Goal: Information Seeking & Learning: Learn about a topic

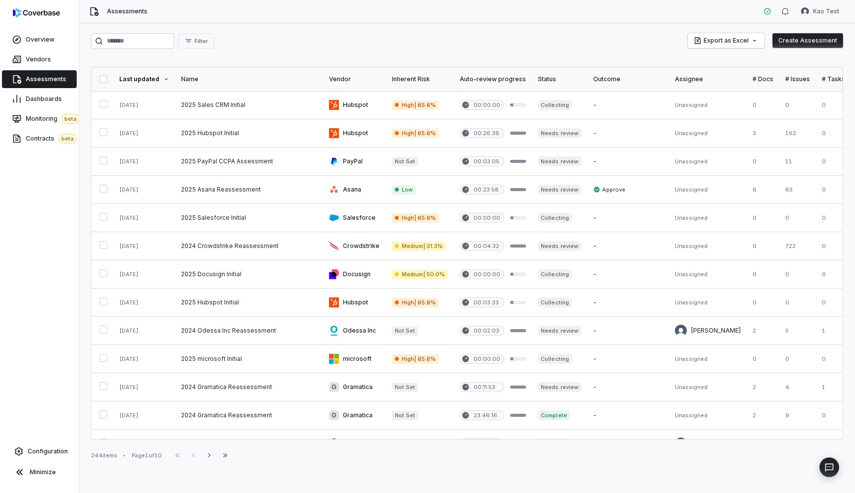
click at [51, 78] on span "Assessments" at bounding box center [46, 79] width 41 height 8
click at [151, 41] on input "search" at bounding box center [132, 41] width 83 height 16
type input "*********"
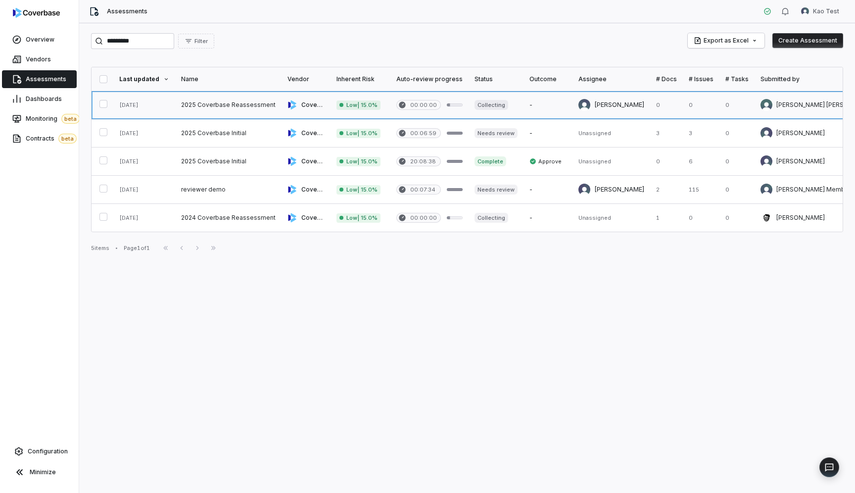
click at [221, 105] on link at bounding box center [228, 105] width 106 height 28
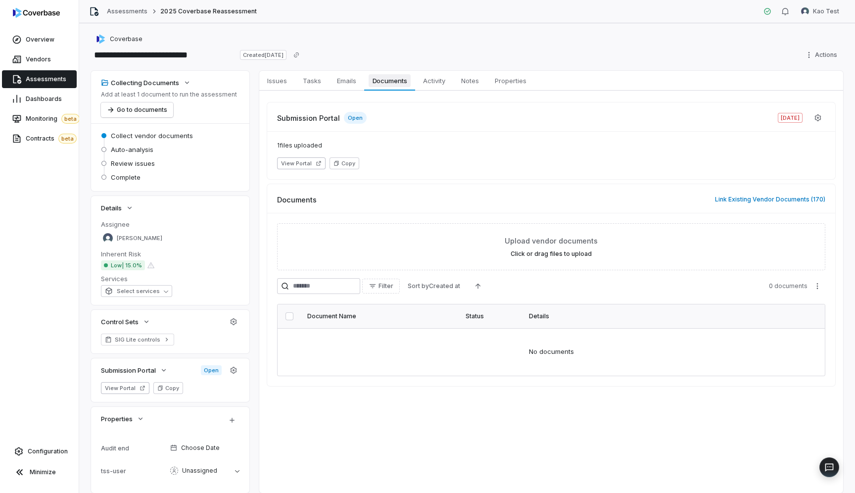
click at [396, 80] on span "Documents" at bounding box center [390, 80] width 43 height 13
click at [38, 118] on span "Monitoring beta" at bounding box center [53, 119] width 54 height 10
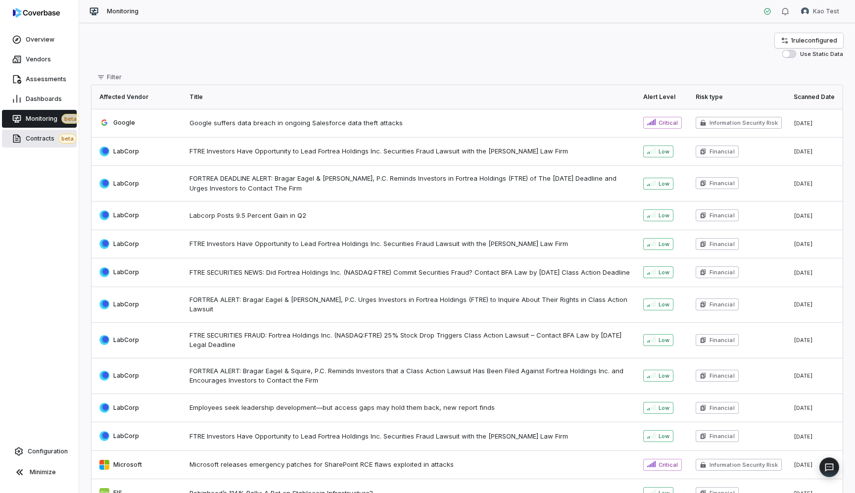
click at [37, 135] on span "Contracts beta" at bounding box center [51, 139] width 51 height 10
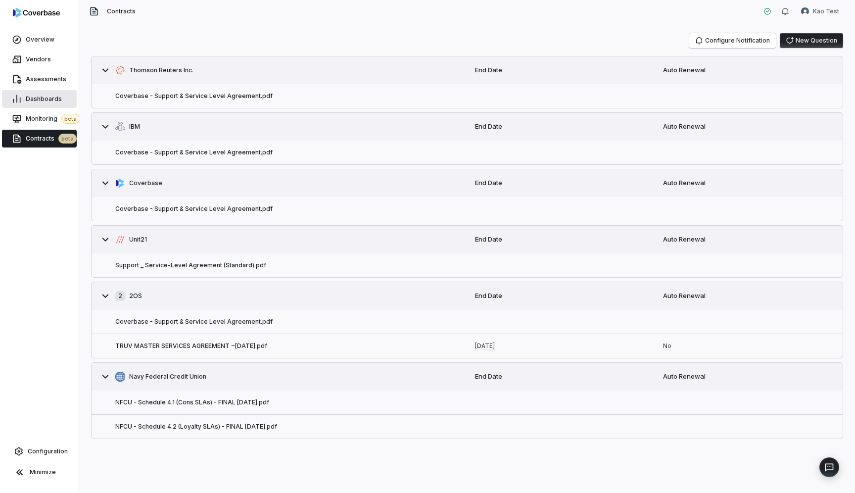
click at [46, 97] on span "Dashboards" at bounding box center [44, 99] width 36 height 8
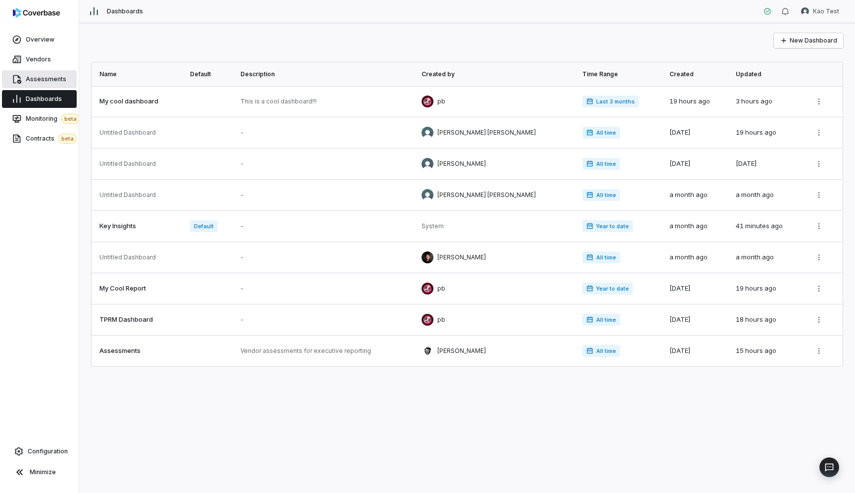
click at [32, 79] on span "Assessments" at bounding box center [46, 79] width 41 height 8
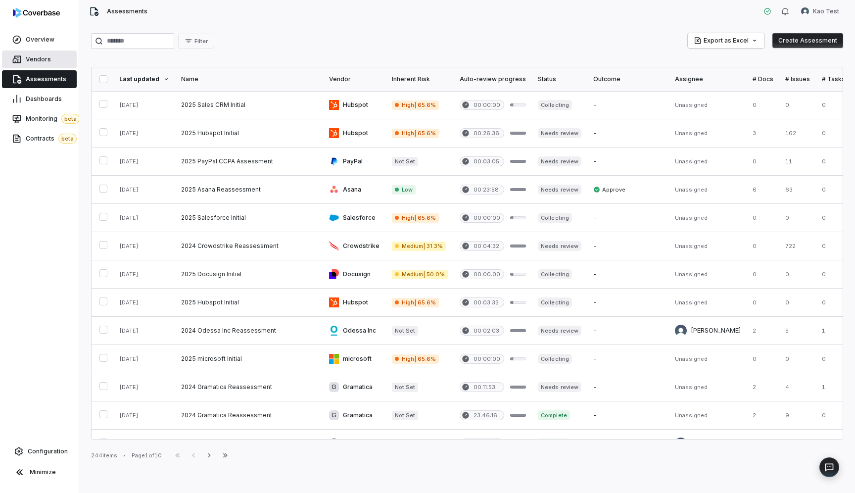
click at [50, 62] on link "Vendors" at bounding box center [39, 59] width 75 height 18
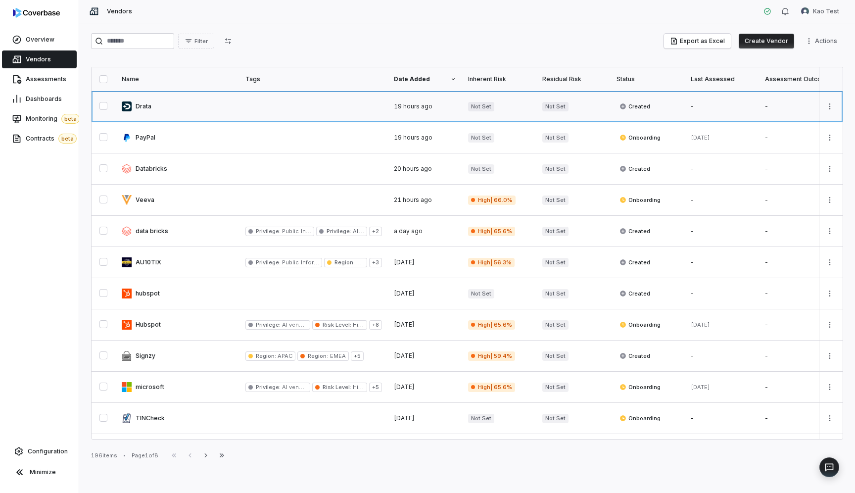
click at [141, 102] on link at bounding box center [178, 106] width 124 height 31
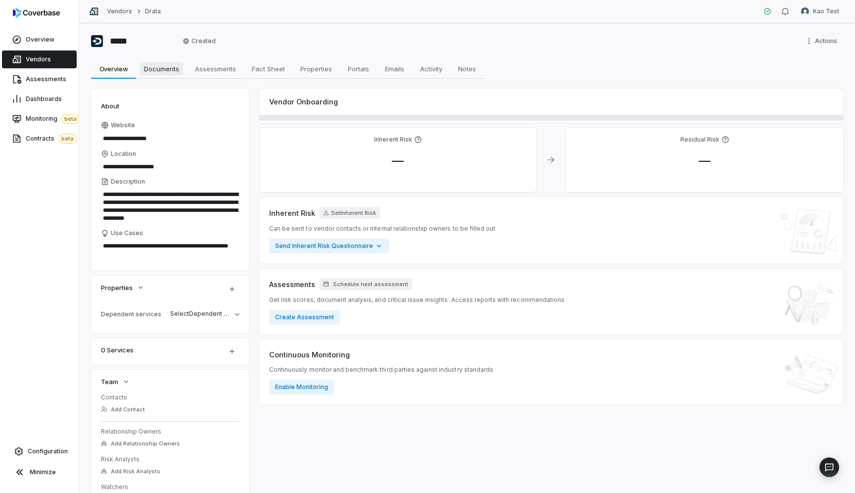
click at [165, 72] on span "Documents" at bounding box center [161, 68] width 43 height 13
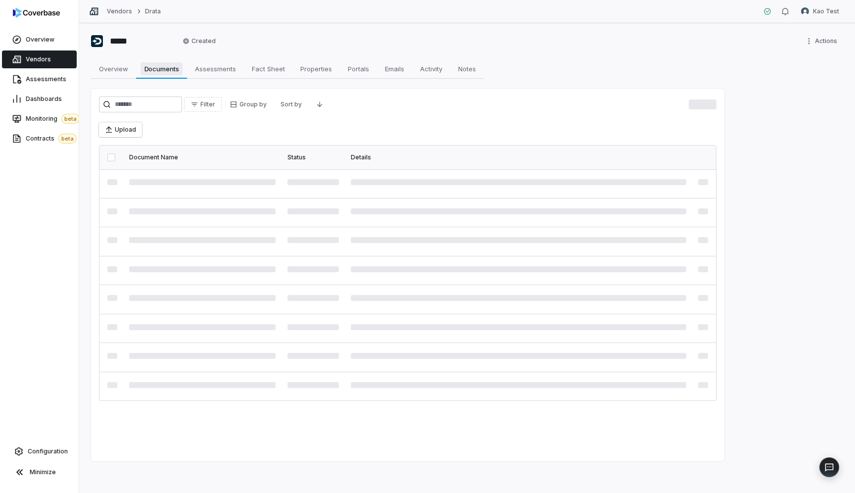
type textarea "*"
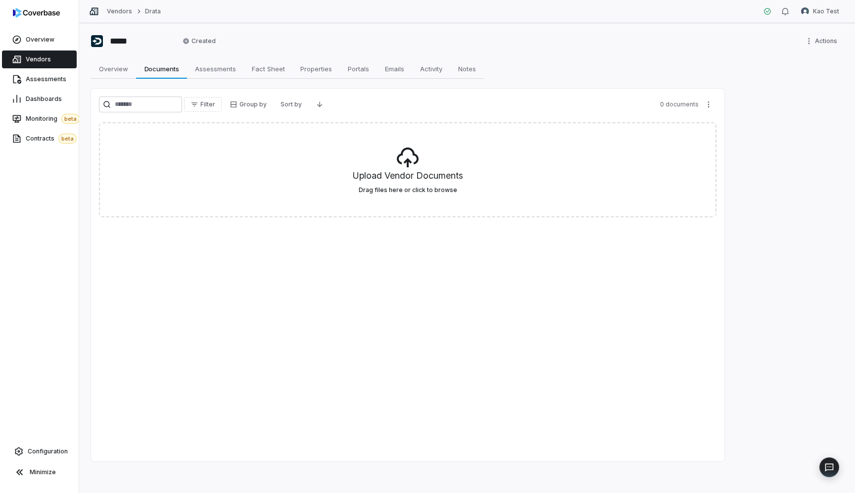
click at [47, 57] on span "Vendors" at bounding box center [38, 59] width 25 height 8
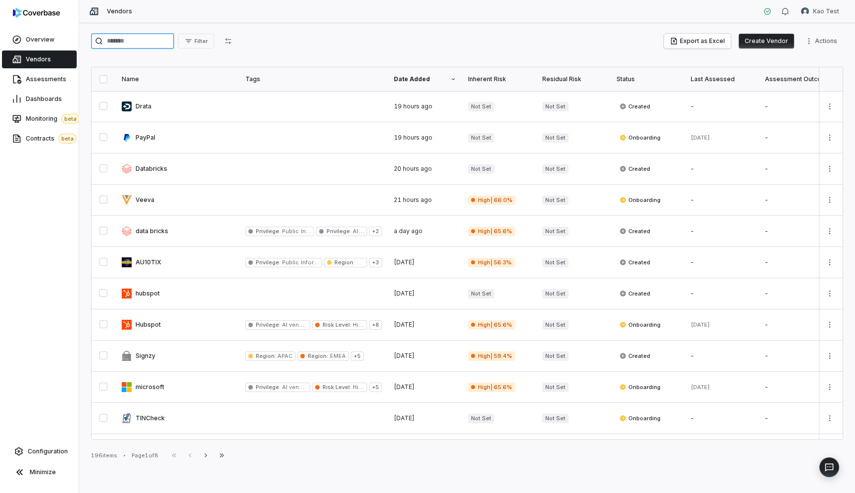
click at [128, 42] on input "search" at bounding box center [132, 41] width 83 height 16
type input "*********"
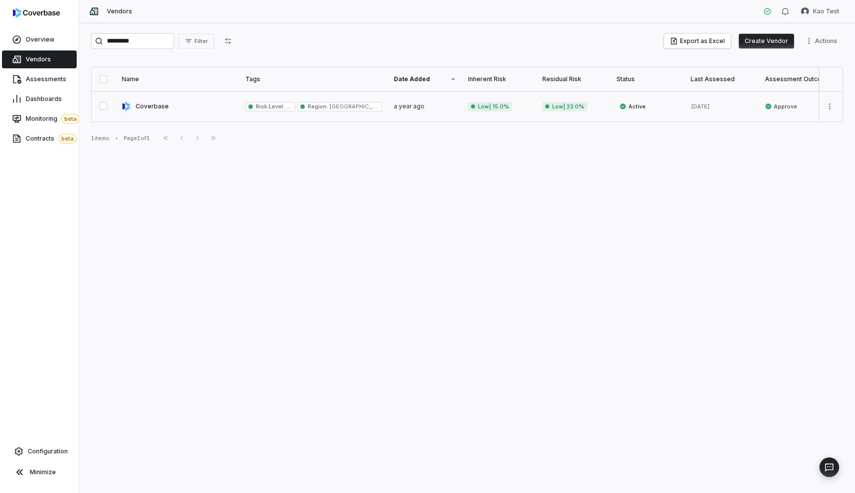
click at [149, 105] on link at bounding box center [178, 106] width 124 height 31
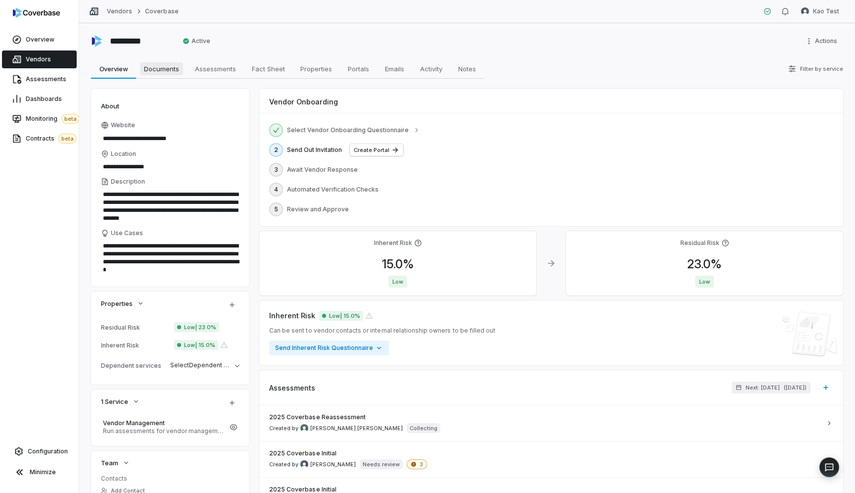
click at [164, 72] on span "Documents" at bounding box center [161, 68] width 43 height 13
type textarea "*"
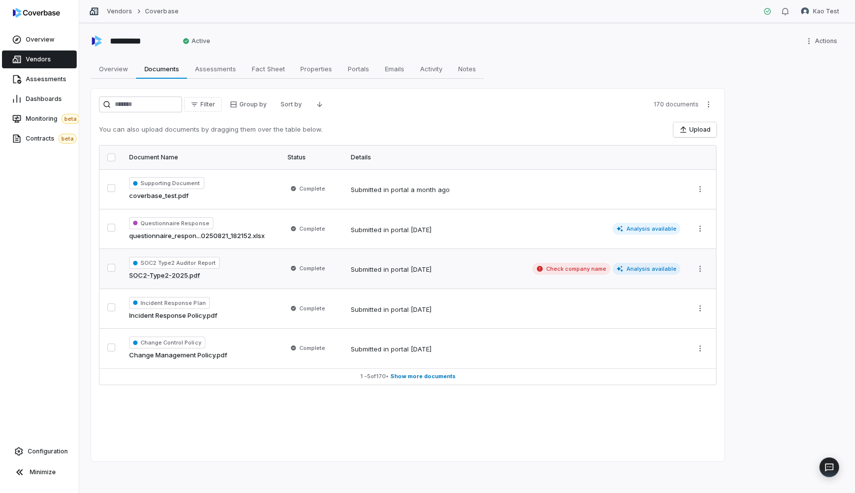
click at [251, 269] on div "SOC2 Type2 Auditor Report SOC2-Type2-2025.pdf" at bounding box center [202, 269] width 147 height 24
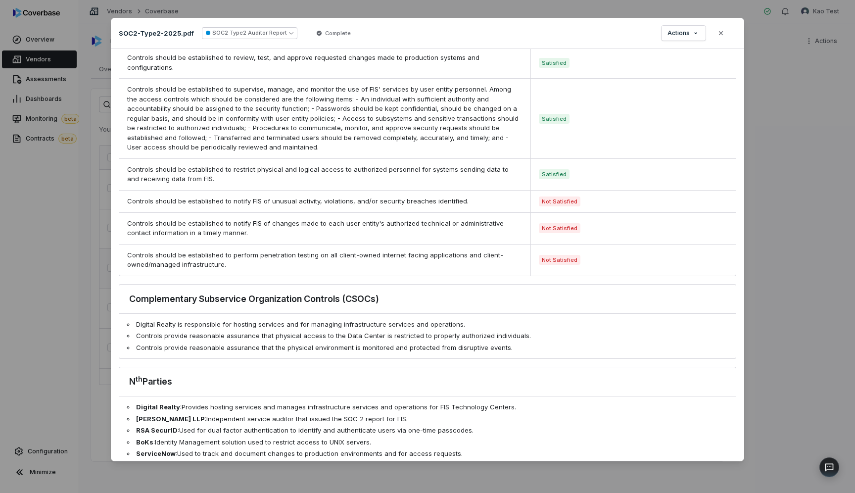
scroll to position [909, 0]
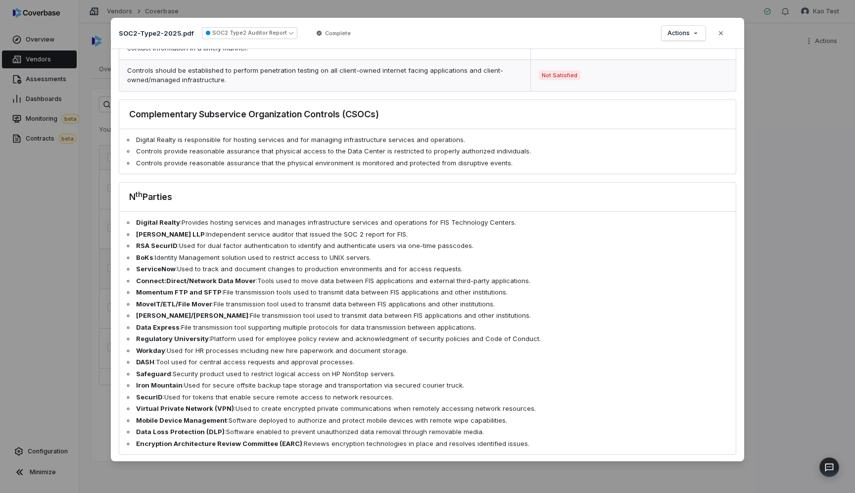
click at [225, 64] on div "Controls should be established to perform penetration testing on all client-own…" at bounding box center [324, 75] width 411 height 31
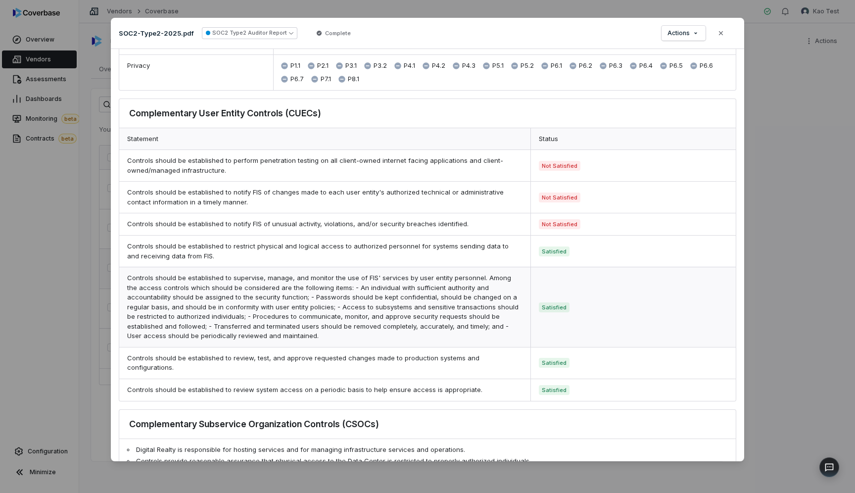
scroll to position [596, 0]
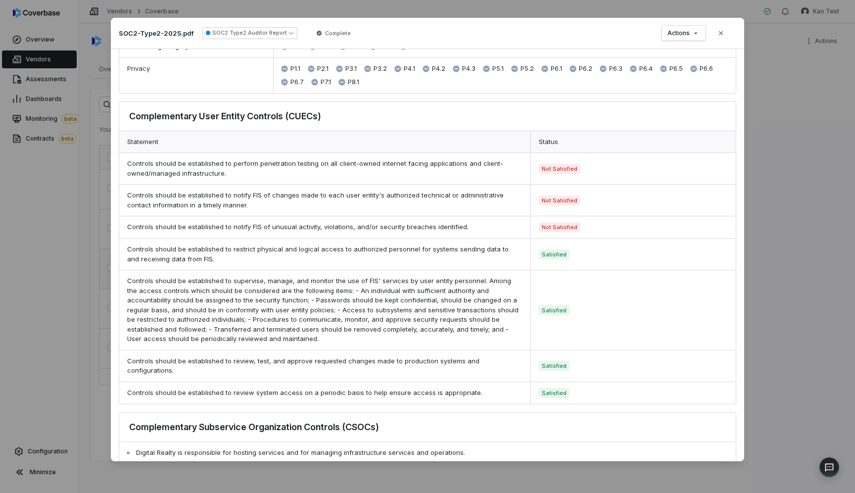
click at [59, 187] on div "Document Preview SOC2-Type2-2025.pdf SOC2 Type2 Auditor Report Complete Actions…" at bounding box center [427, 246] width 855 height 493
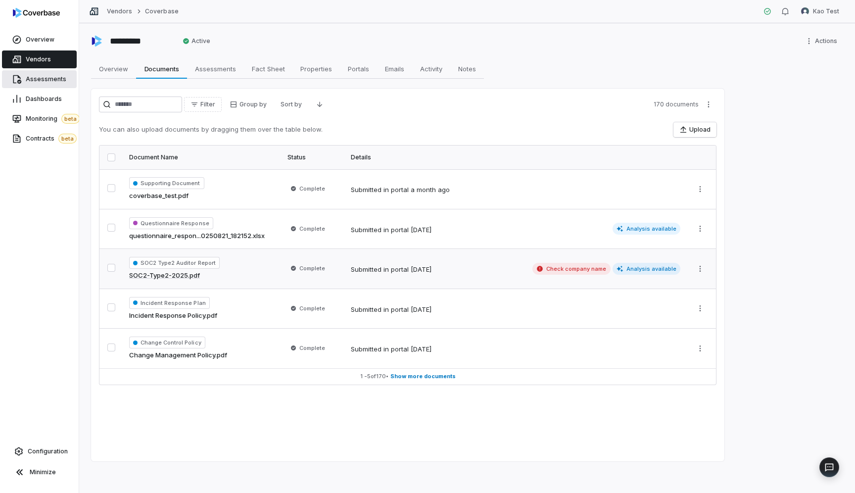
click at [44, 78] on span "Assessments" at bounding box center [46, 79] width 41 height 8
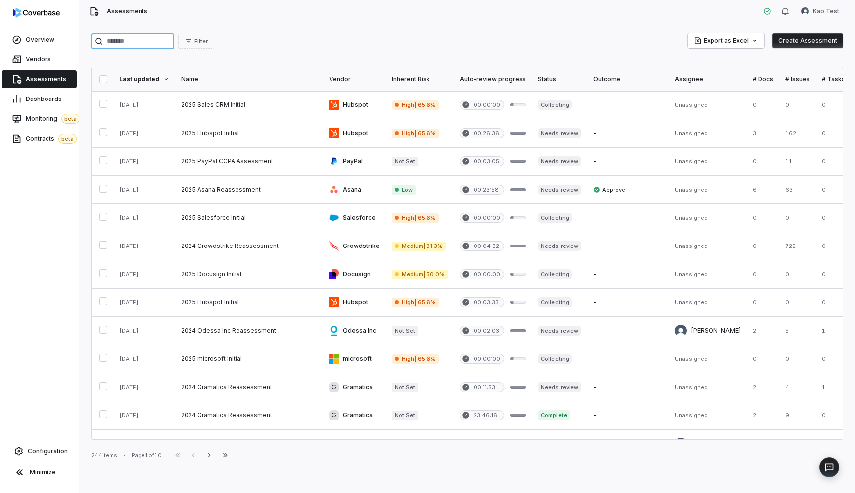
click at [124, 46] on input "search" at bounding box center [132, 41] width 83 height 16
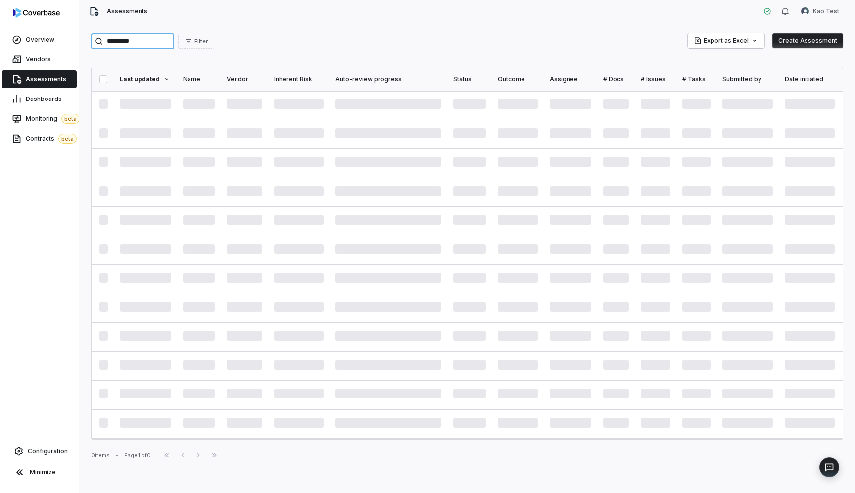
type input "*********"
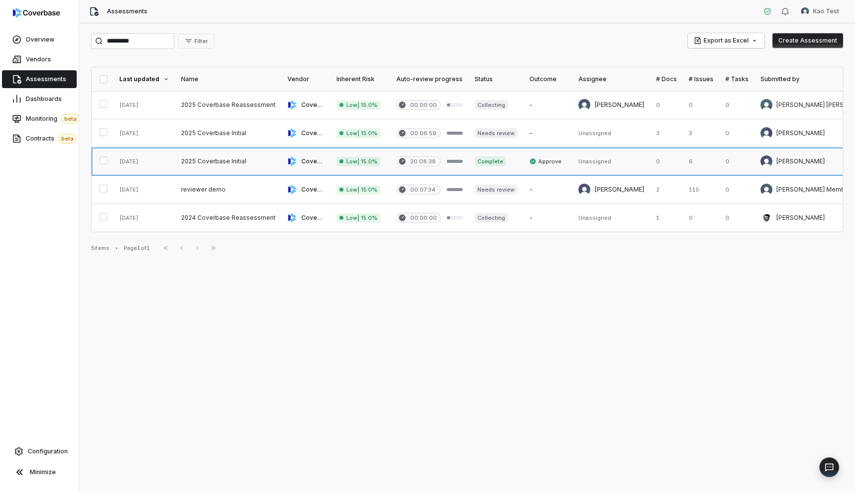
click at [198, 163] on link at bounding box center [228, 162] width 106 height 28
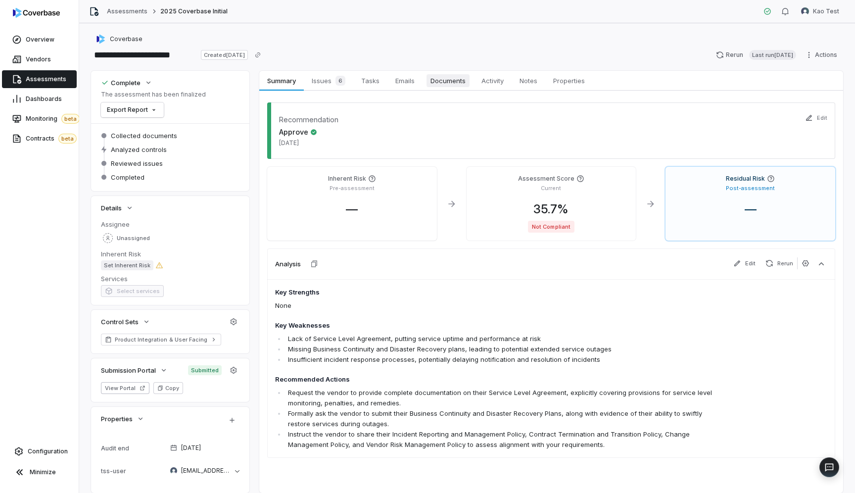
click at [450, 83] on span "Documents" at bounding box center [448, 80] width 43 height 13
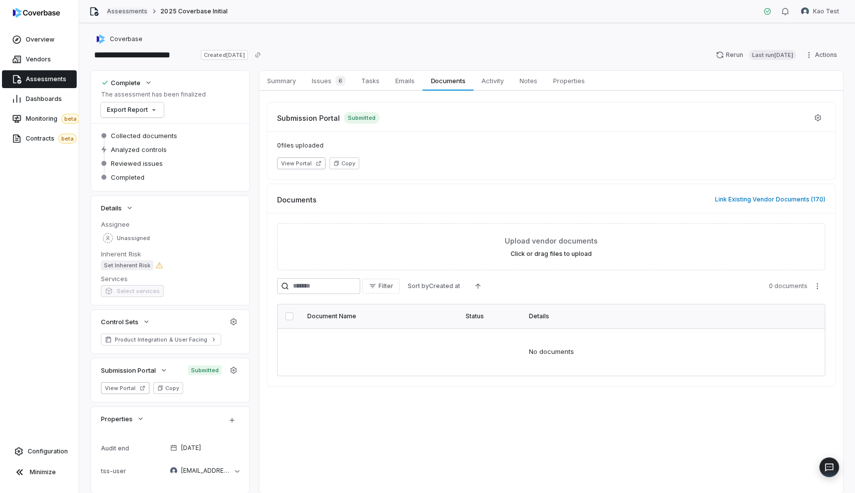
click at [123, 12] on link "Assessments" at bounding box center [127, 11] width 41 height 8
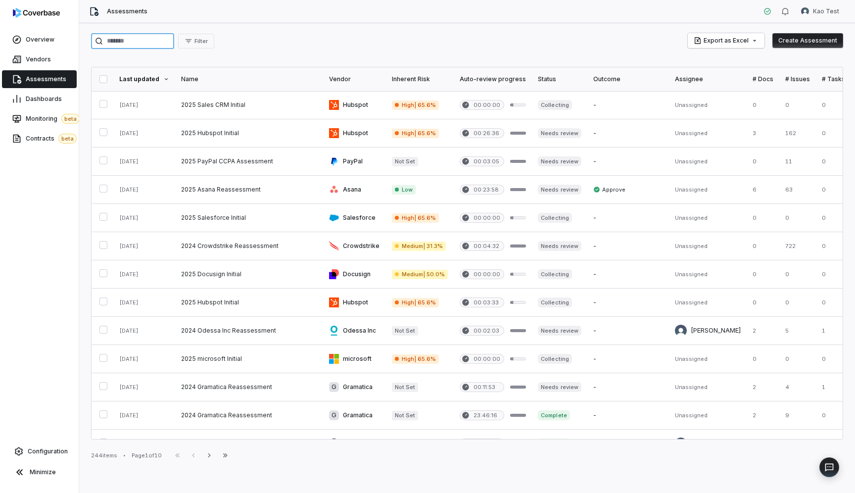
click at [139, 40] on input "search" at bounding box center [132, 41] width 83 height 16
type input "*********"
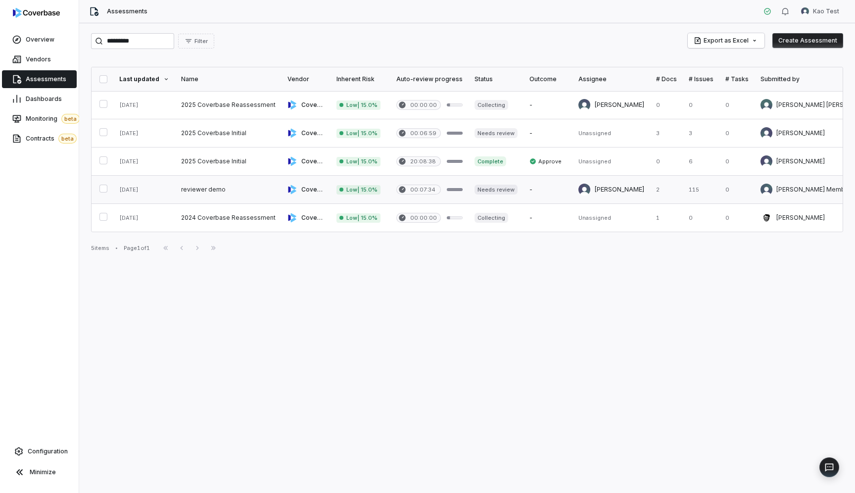
click at [197, 188] on link at bounding box center [228, 190] width 106 height 28
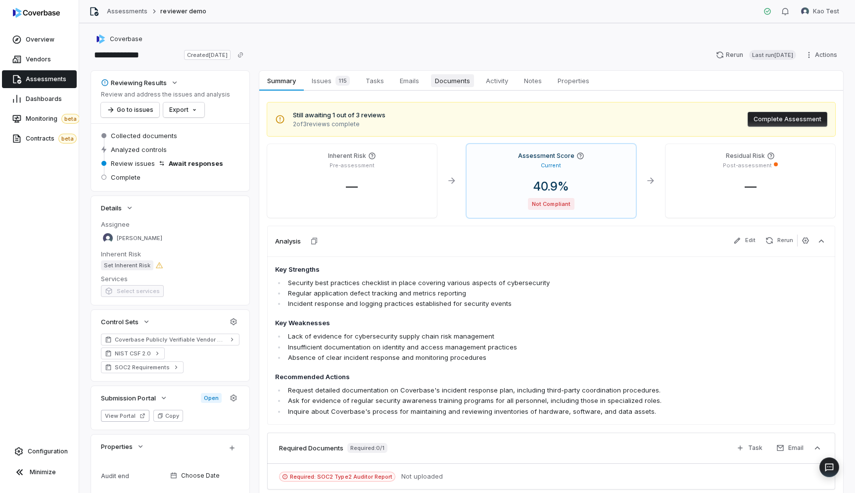
click at [449, 81] on span "Documents" at bounding box center [452, 80] width 43 height 13
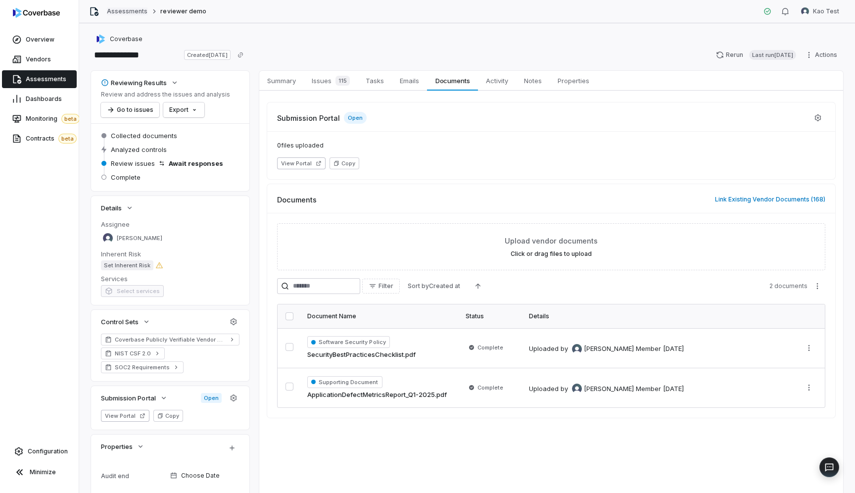
click at [118, 13] on link "Assessments" at bounding box center [127, 11] width 41 height 8
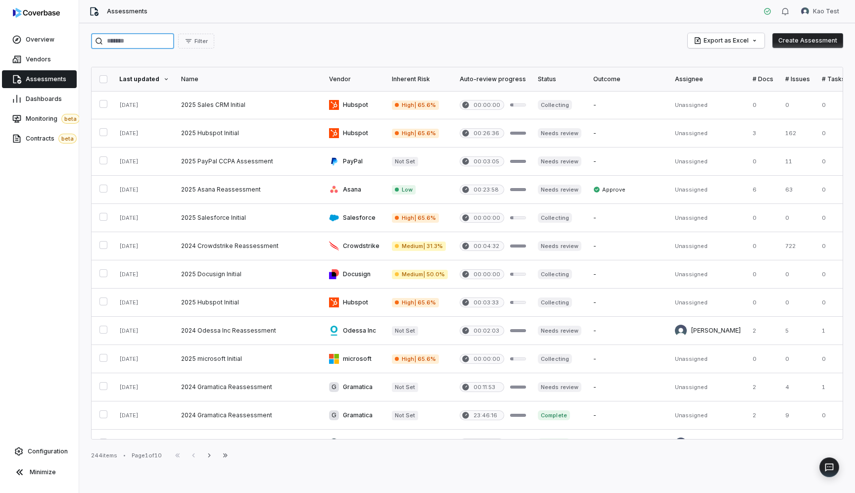
click at [122, 48] on input "search" at bounding box center [132, 41] width 83 height 16
type input "*********"
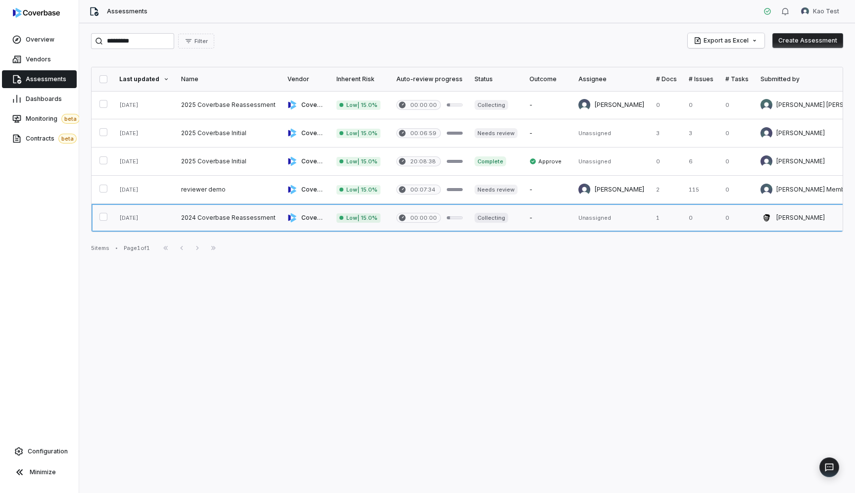
click at [218, 218] on link at bounding box center [228, 218] width 106 height 28
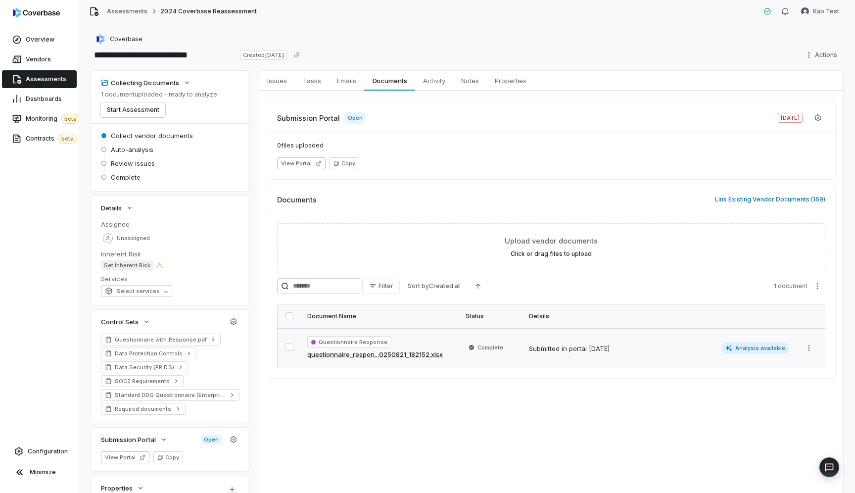
click at [420, 354] on link "questionnaire_respon...0250821_182152.xlsx" at bounding box center [375, 355] width 136 height 10
click at [400, 354] on link "questionnaire_respon...0250821_182152.xlsx" at bounding box center [375, 355] width 136 height 10
click at [370, 352] on link "questionnaire_respon...0250821_182152.xlsx" at bounding box center [375, 355] width 136 height 10
click at [808, 350] on html "**********" at bounding box center [427, 246] width 855 height 493
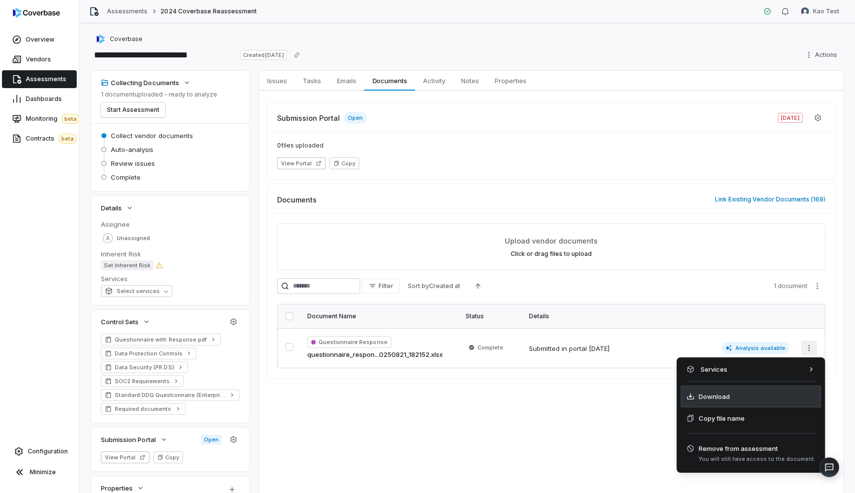
click at [722, 396] on span "Download" at bounding box center [714, 397] width 31 height 10
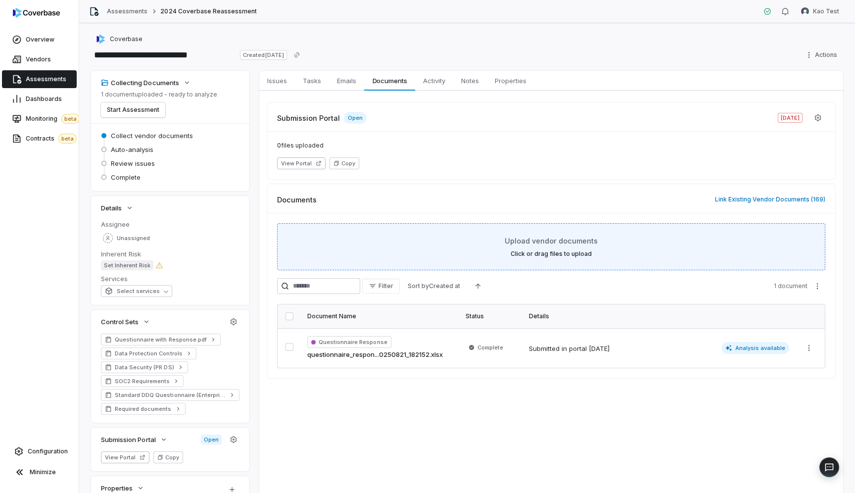
click at [558, 250] on label "Click or drag files to upload" at bounding box center [551, 254] width 81 height 8
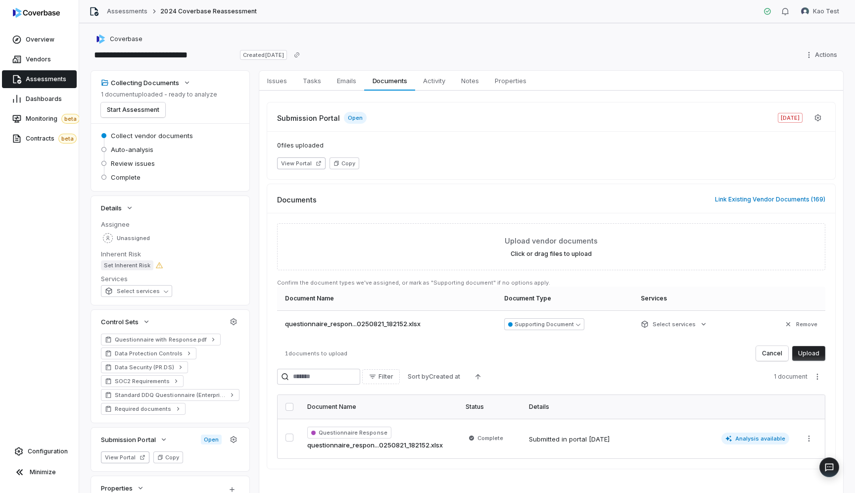
click at [814, 358] on button "Upload" at bounding box center [809, 353] width 33 height 15
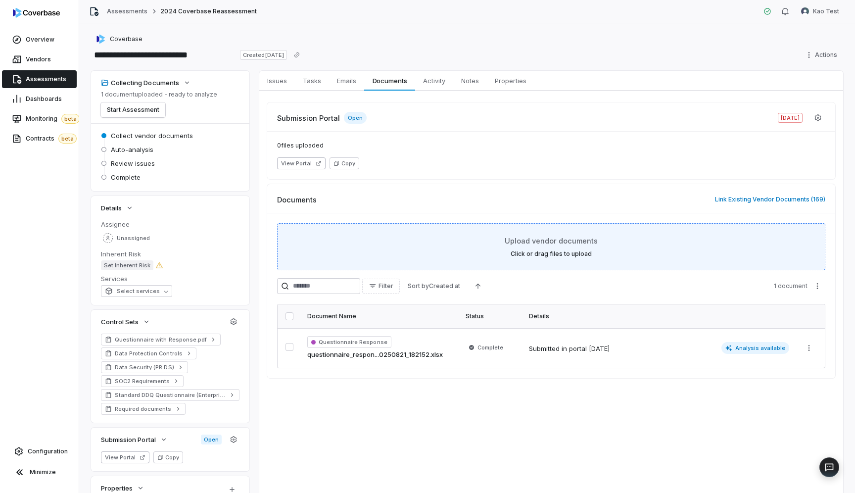
click at [584, 246] on span "Upload vendor documents" at bounding box center [551, 241] width 93 height 10
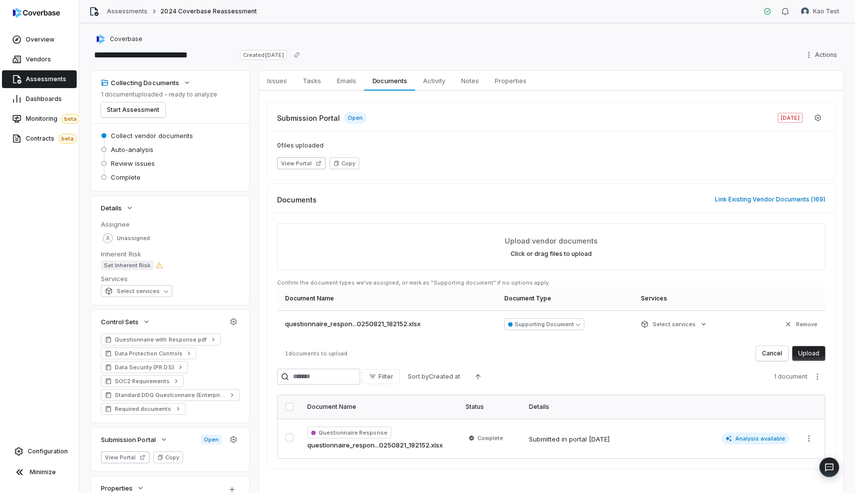
click at [804, 350] on button "Upload" at bounding box center [809, 353] width 33 height 15
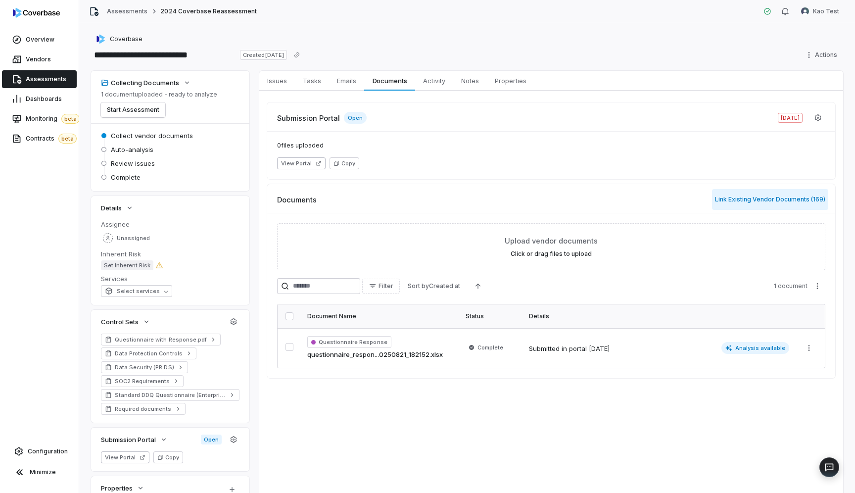
click at [755, 201] on button "Link Existing Vendor Documents ( 169 )" at bounding box center [770, 199] width 116 height 21
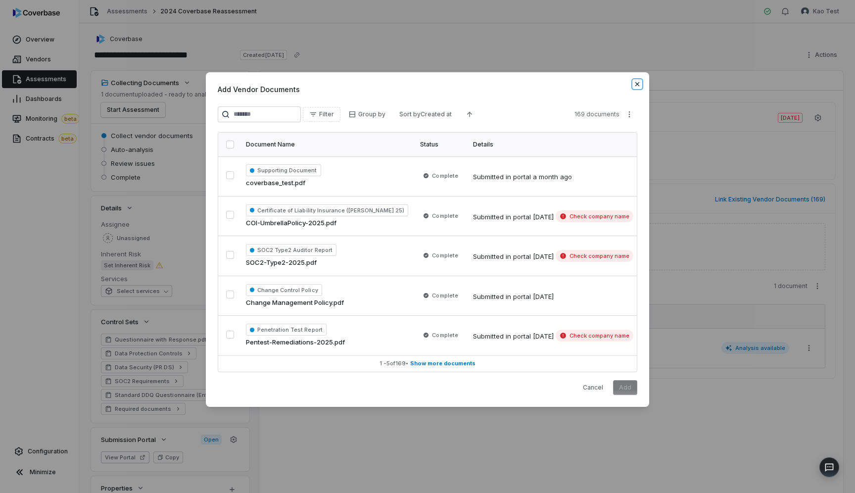
click at [640, 87] on icon "button" at bounding box center [638, 84] width 8 height 8
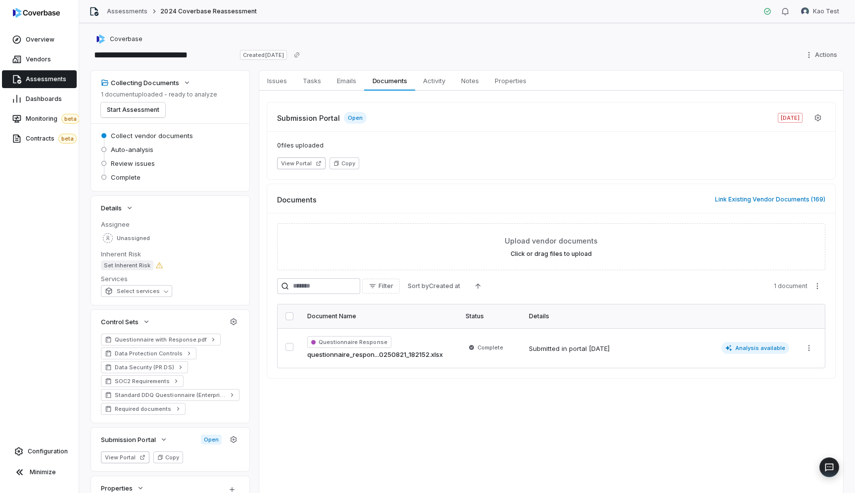
scroll to position [101, 0]
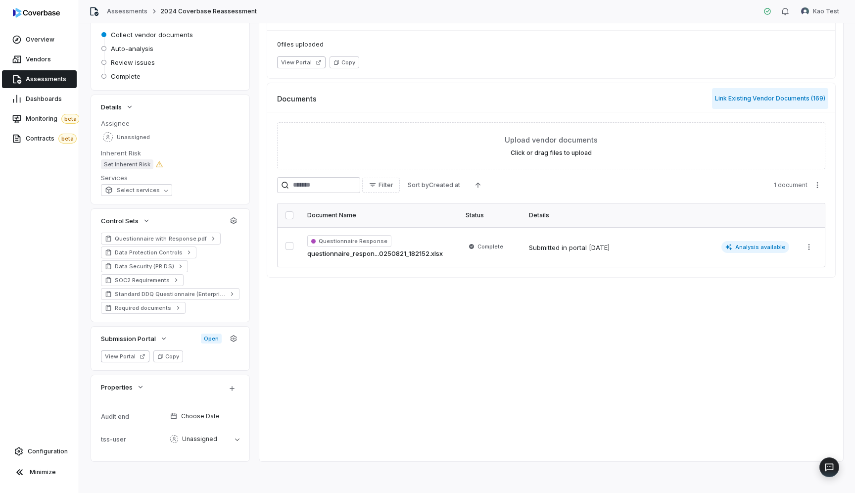
click at [767, 98] on button "Link Existing Vendor Documents ( 169 )" at bounding box center [770, 98] width 116 height 21
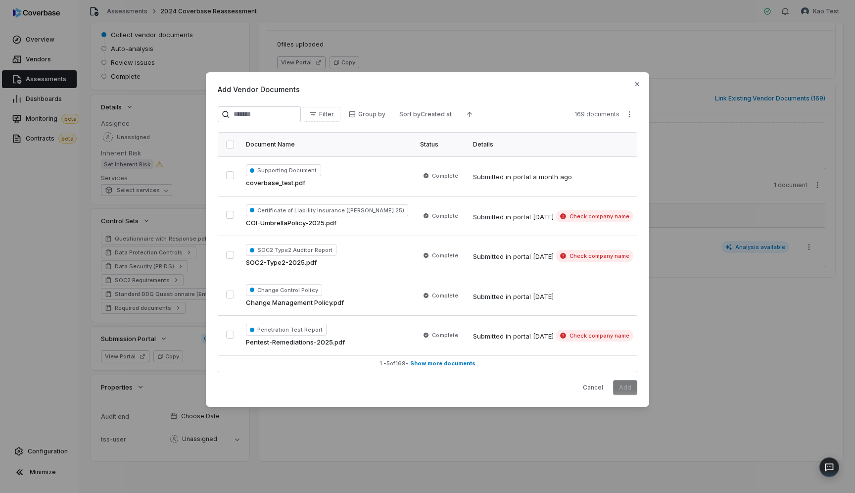
scroll to position [0, 6]
click at [638, 88] on icon "button" at bounding box center [638, 84] width 8 height 8
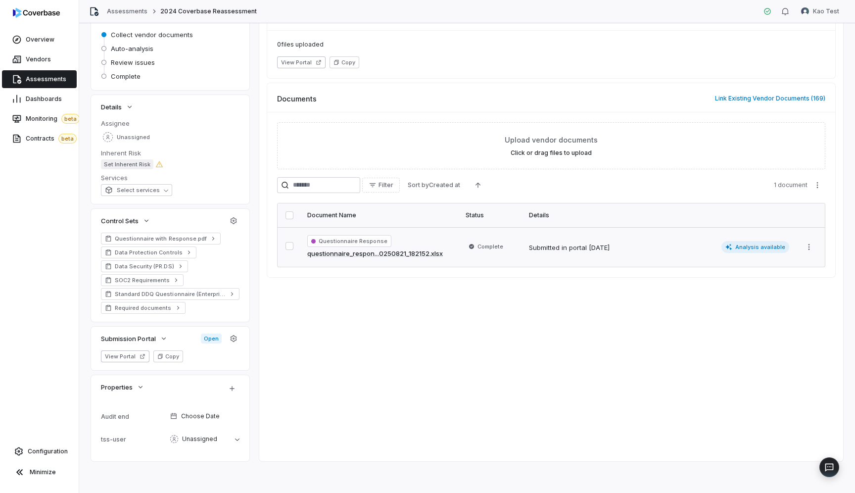
click at [429, 252] on link "questionnaire_respon...0250821_182152.xlsx" at bounding box center [375, 254] width 136 height 10
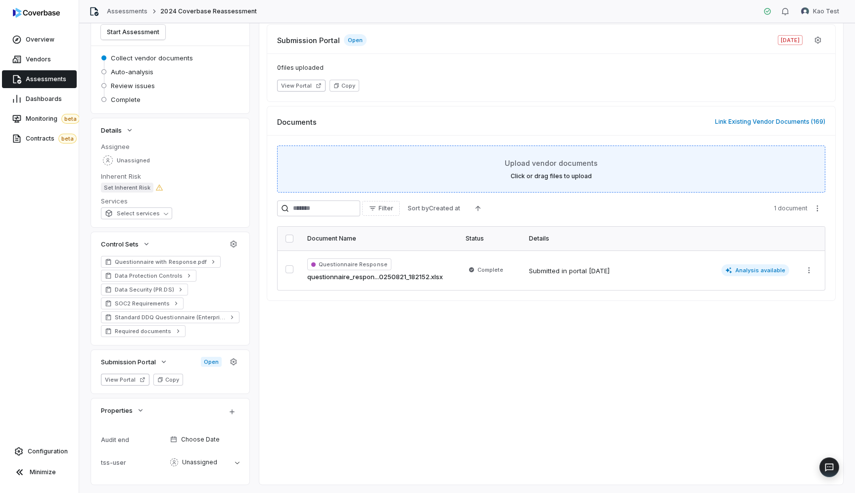
scroll to position [89, 0]
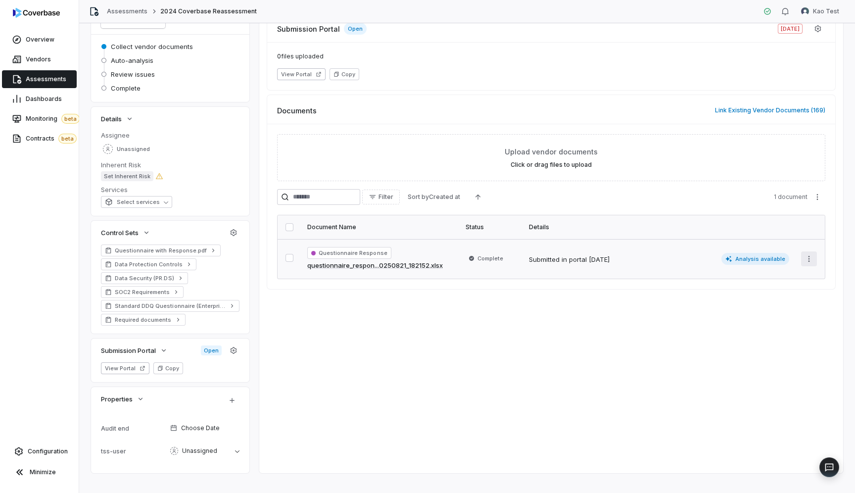
click at [807, 256] on html "**********" at bounding box center [427, 246] width 855 height 493
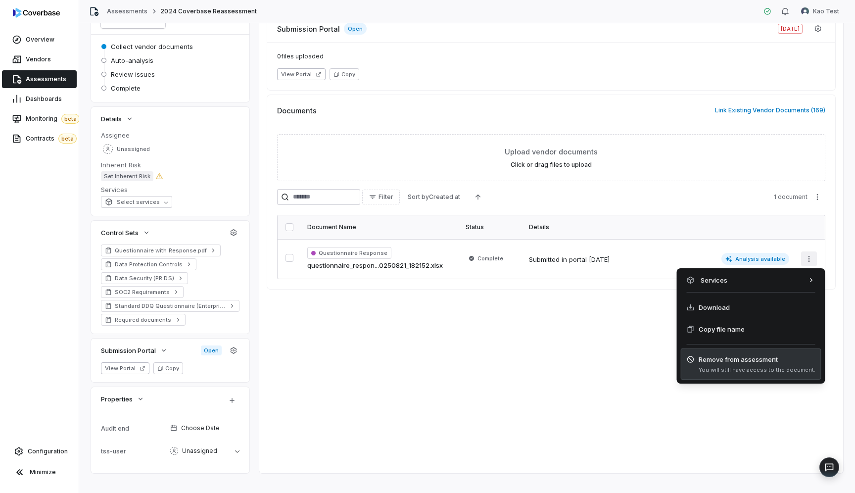
click at [735, 374] on div "Remove from assessment You will still have access to the document." at bounding box center [751, 363] width 141 height 31
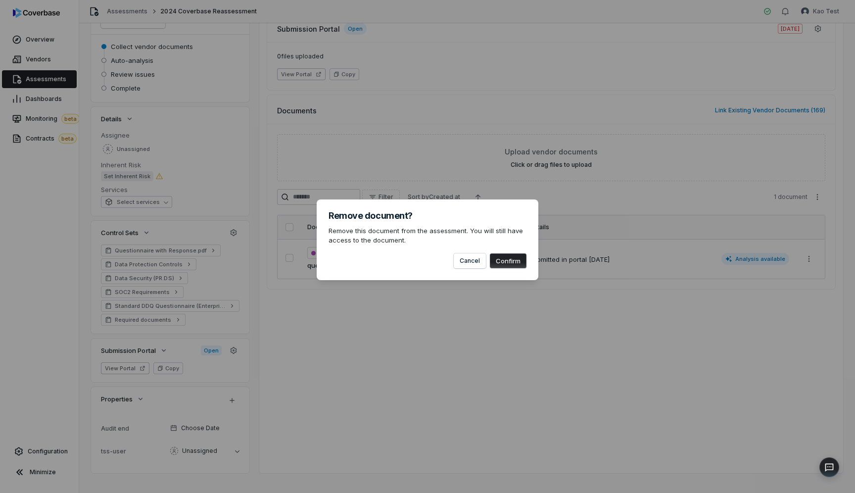
click at [507, 265] on button "Confirm" at bounding box center [508, 260] width 37 height 15
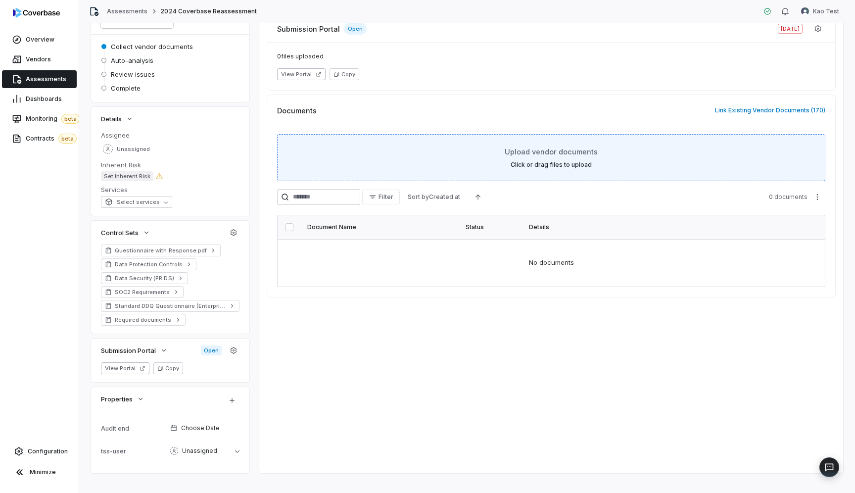
click at [598, 171] on div "Upload vendor documents Click or drag files to upload" at bounding box center [551, 157] width 548 height 47
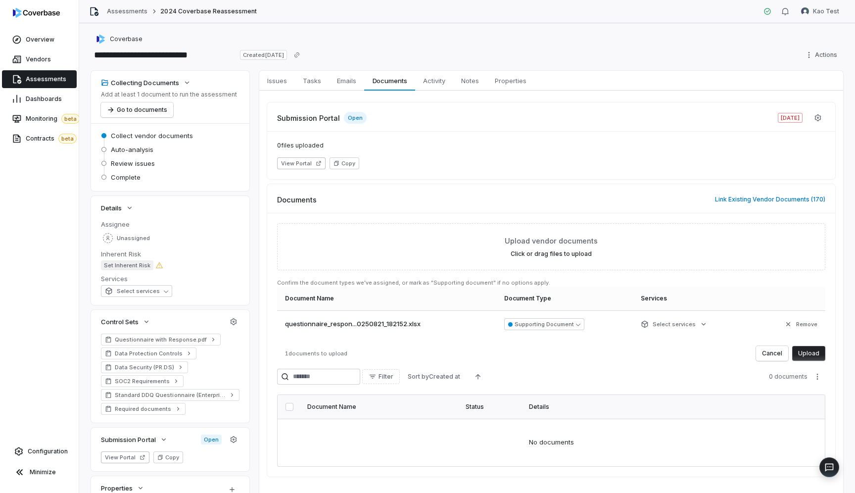
scroll to position [101, 0]
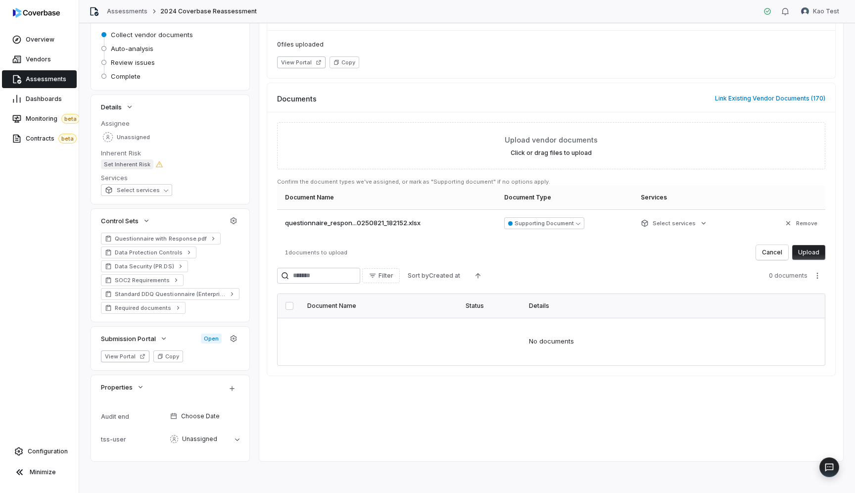
click at [809, 255] on button "Upload" at bounding box center [809, 252] width 33 height 15
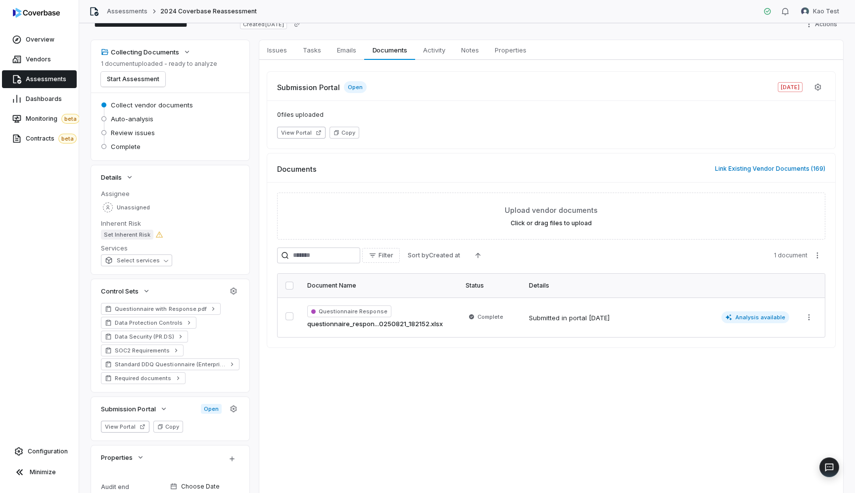
scroll to position [30, 0]
click at [600, 323] on div "[DATE]" at bounding box center [599, 319] width 21 height 10
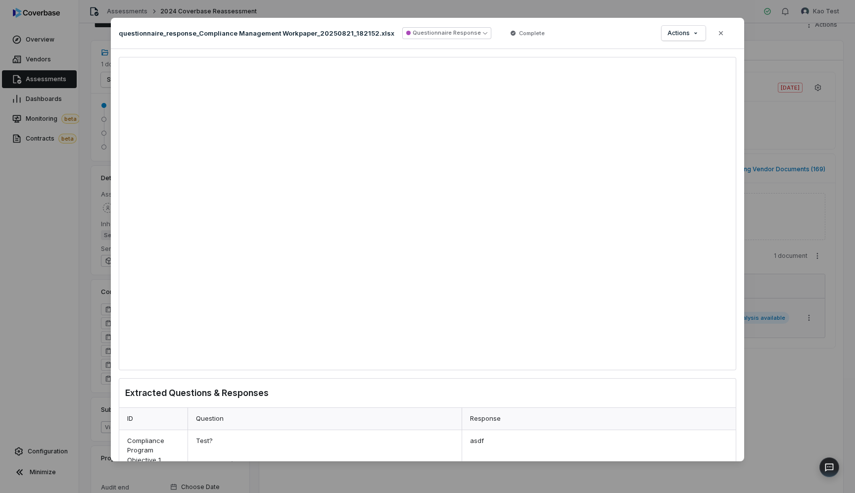
scroll to position [25, 0]
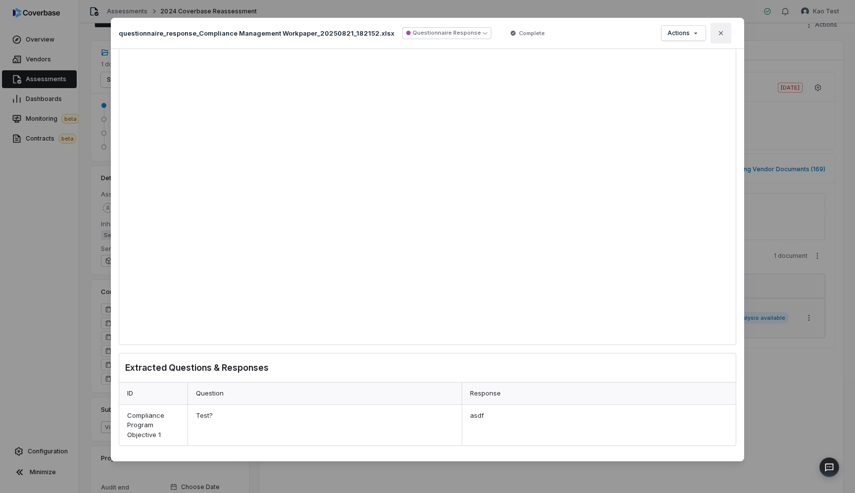
click at [720, 34] on icon "button" at bounding box center [721, 33] width 4 height 4
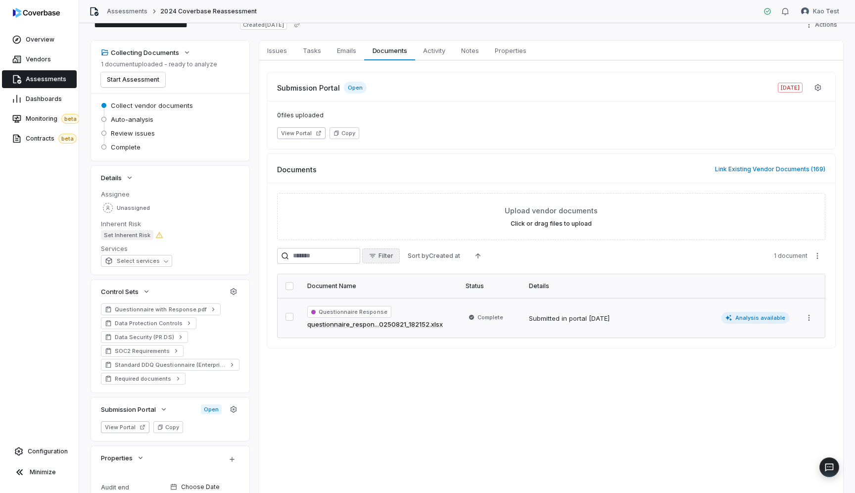
click at [398, 251] on button "Filter" at bounding box center [381, 255] width 38 height 15
click at [518, 254] on div "Filter Sort by Created at 1 document" at bounding box center [551, 256] width 548 height 16
click at [387, 254] on button "Filter" at bounding box center [381, 255] width 38 height 15
click at [549, 254] on div "Filter Sort by Created at 1 document" at bounding box center [551, 256] width 548 height 16
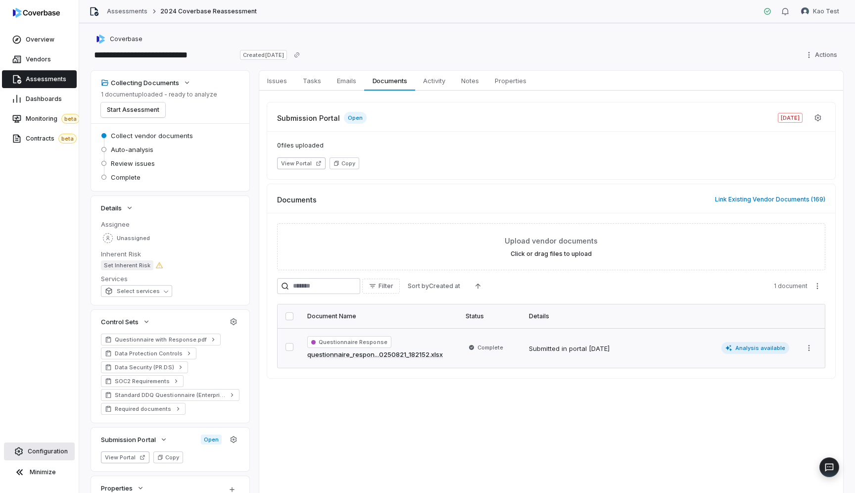
click at [49, 445] on link "Configuration" at bounding box center [39, 452] width 71 height 18
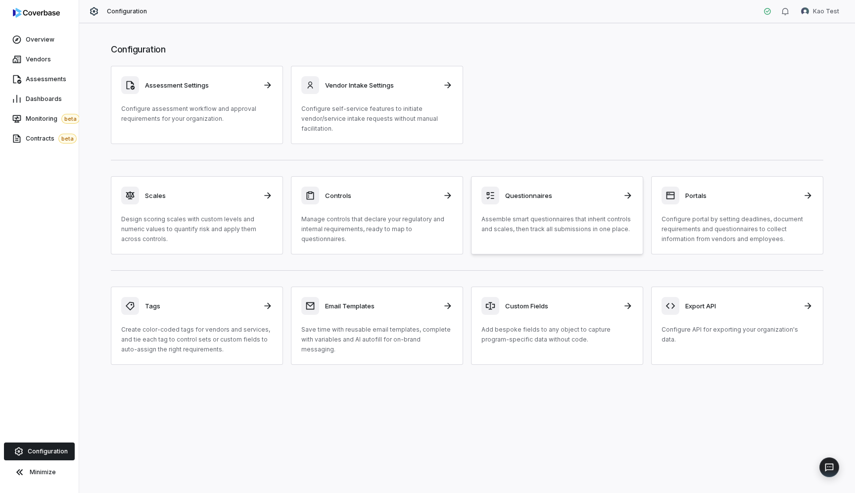
click at [506, 213] on div "Questionnaires Assemble smart questionnaires that inherit controls and scales, …" at bounding box center [557, 211] width 151 height 48
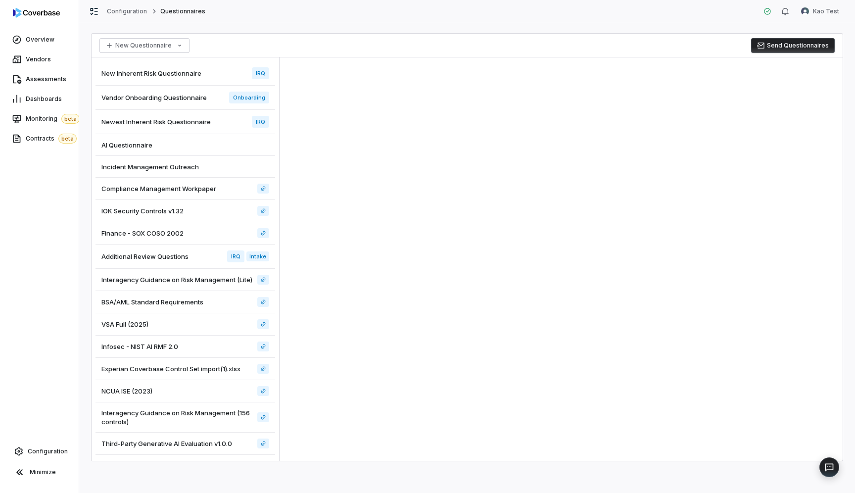
click at [167, 72] on span "New Inherent Risk Questionnaire" at bounding box center [151, 73] width 100 height 9
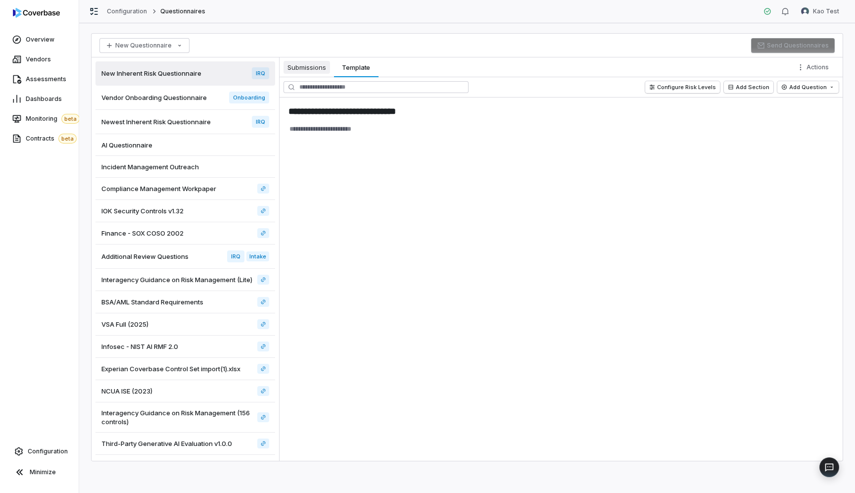
type textarea "*"
click at [312, 70] on span "Submissions" at bounding box center [307, 67] width 47 height 13
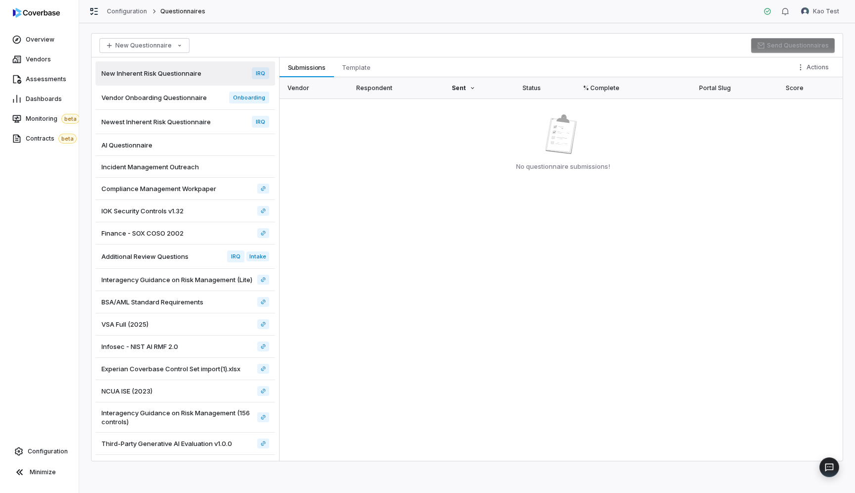
click at [159, 99] on span "Vendor Onboarding Questionnaire" at bounding box center [153, 97] width 105 height 9
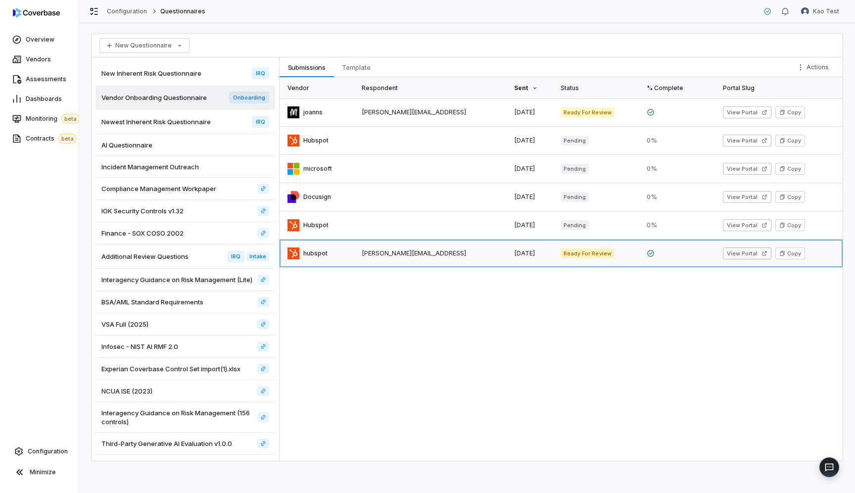
click at [345, 254] on link at bounding box center [318, 254] width 76 height 28
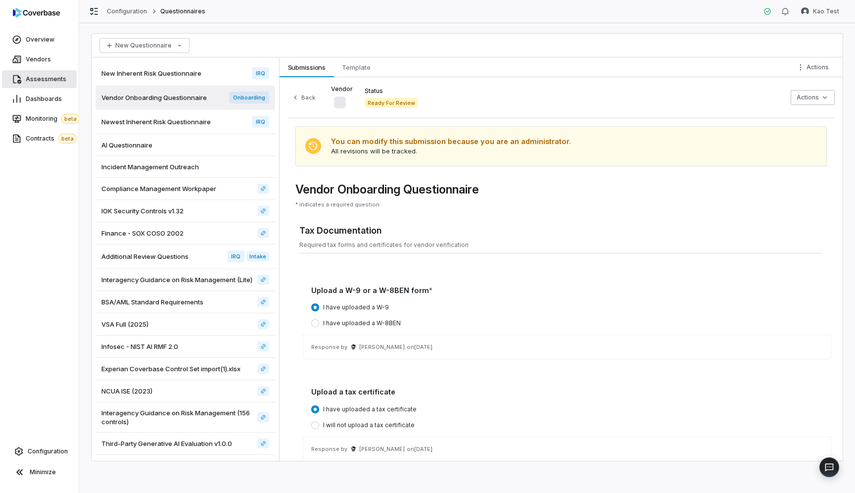
click at [40, 83] on span "Assessments" at bounding box center [46, 79] width 41 height 8
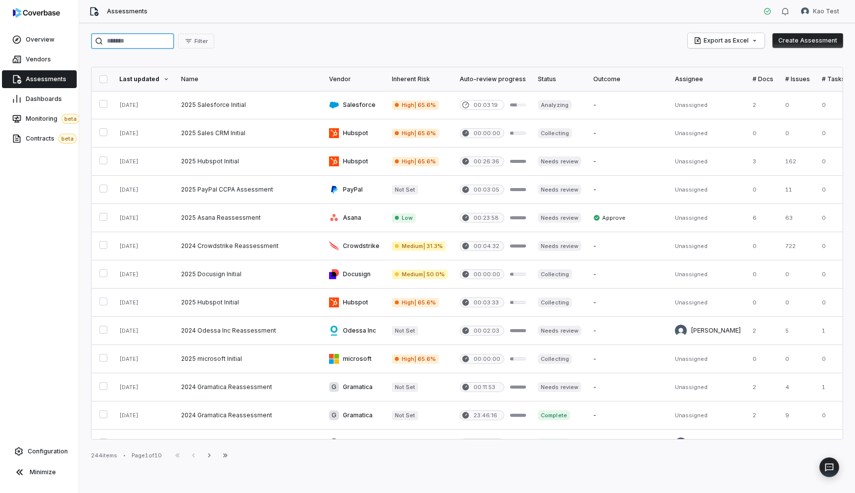
click at [124, 46] on input "search" at bounding box center [132, 41] width 83 height 16
type input "*********"
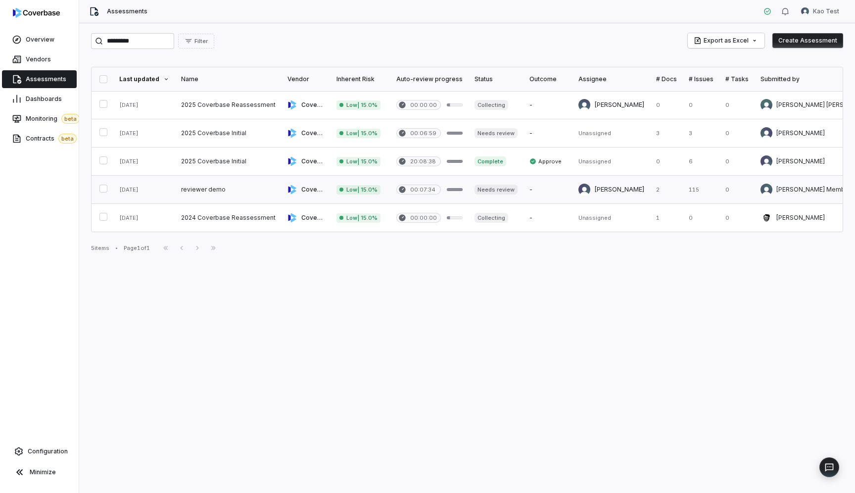
click at [202, 189] on link at bounding box center [228, 190] width 106 height 28
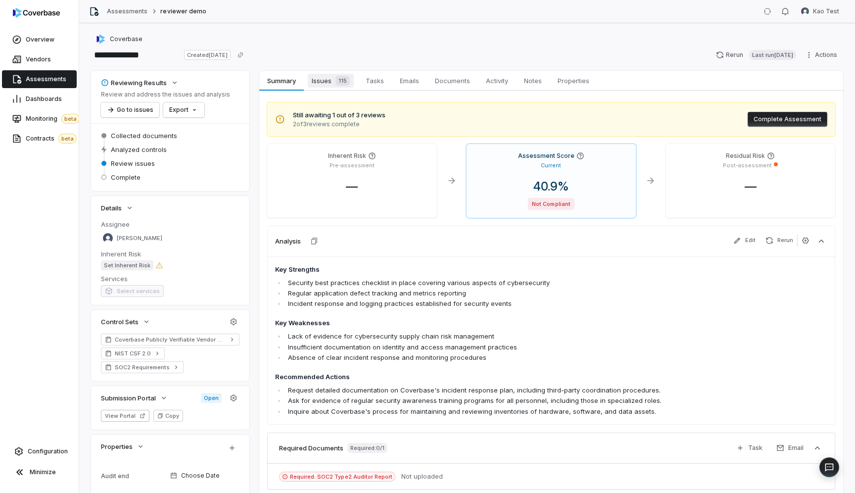
click at [324, 83] on span "Issues 115" at bounding box center [331, 81] width 46 height 14
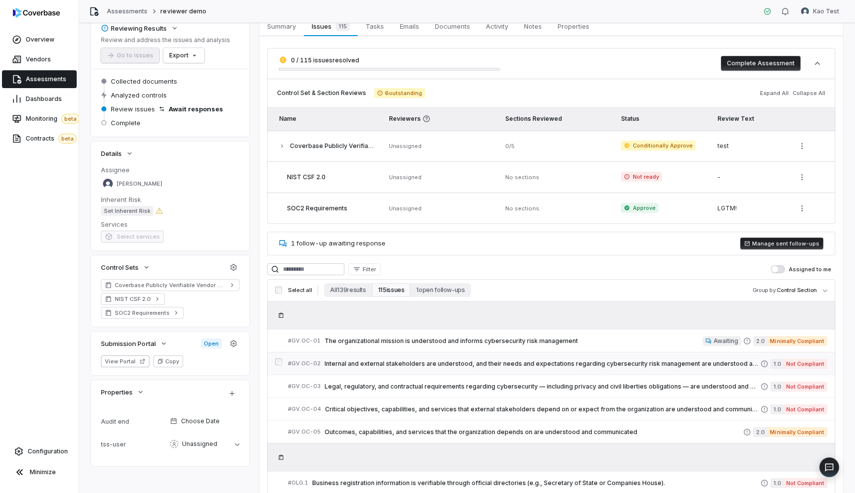
scroll to position [74, 0]
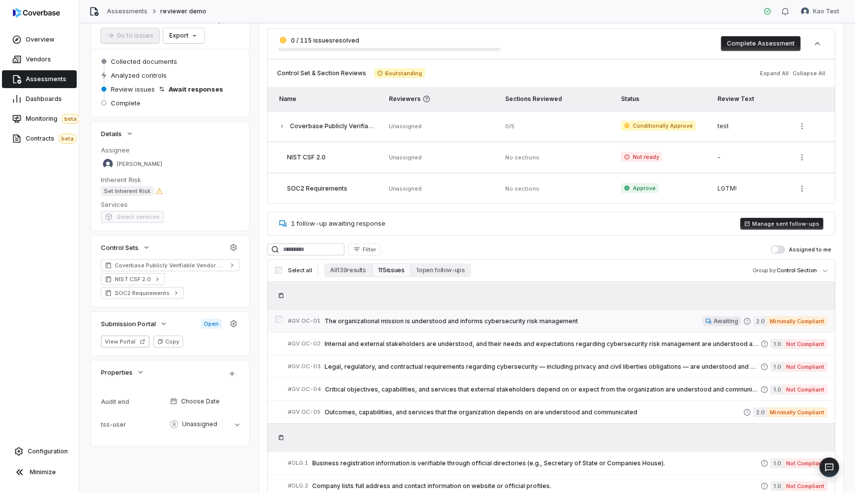
click at [378, 317] on span "The organizational mission is understood and informs cybersecurity risk managem…" at bounding box center [514, 321] width 378 height 8
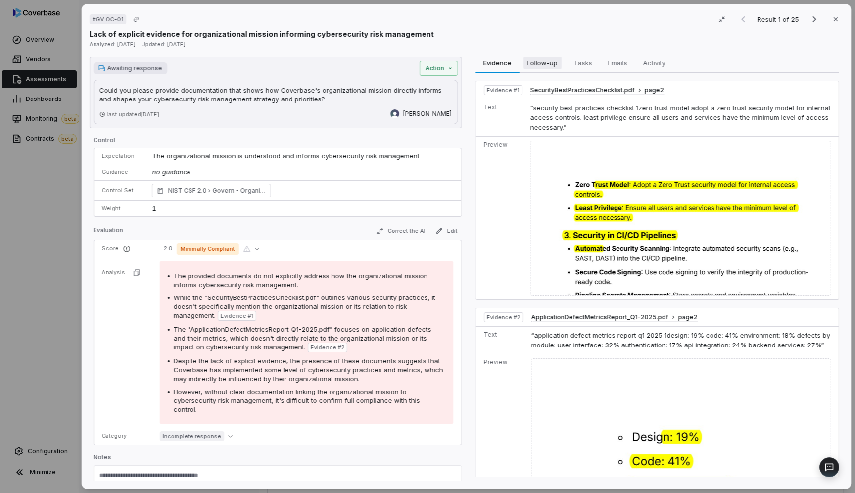
click at [545, 65] on span "Follow-up" at bounding box center [543, 62] width 38 height 13
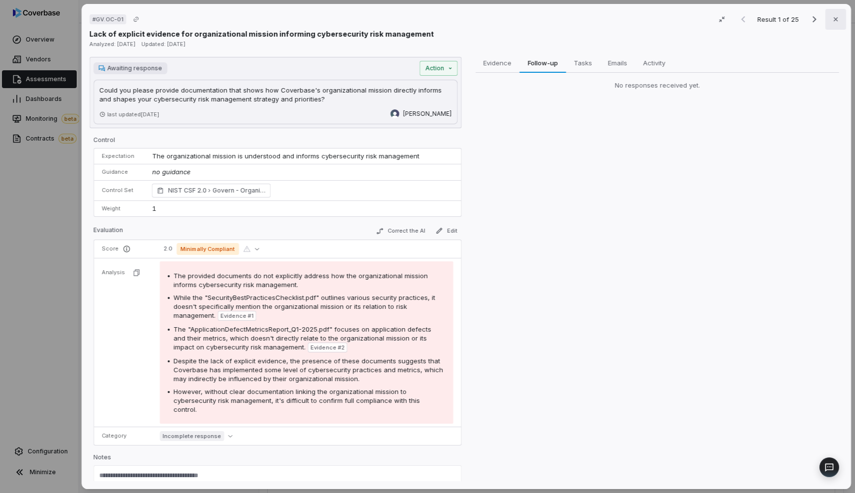
click at [839, 18] on icon "button" at bounding box center [836, 19] width 8 height 8
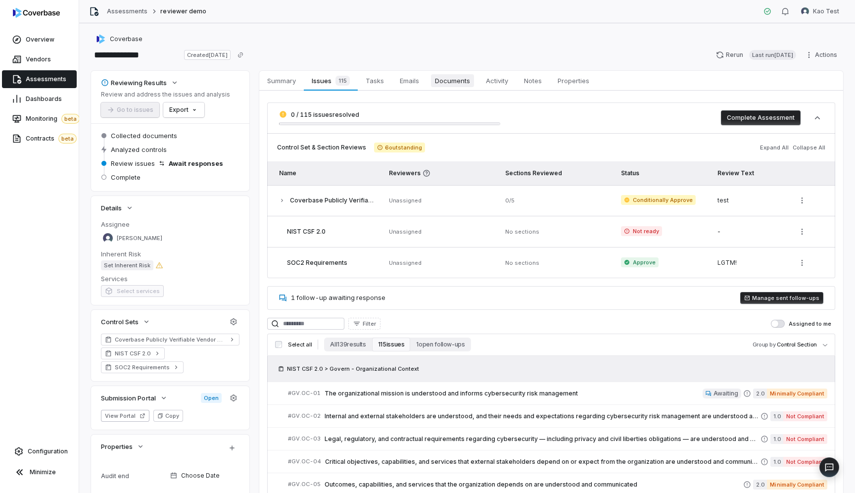
click at [449, 82] on span "Documents" at bounding box center [452, 80] width 43 height 13
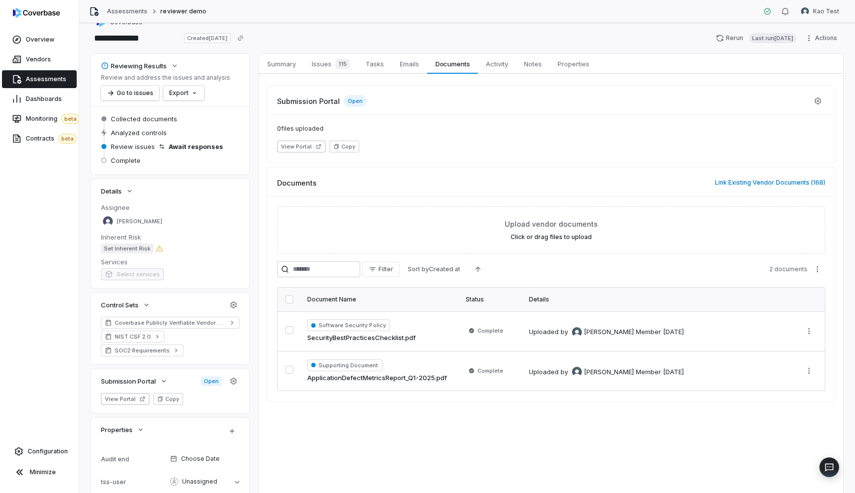
scroll to position [34, 0]
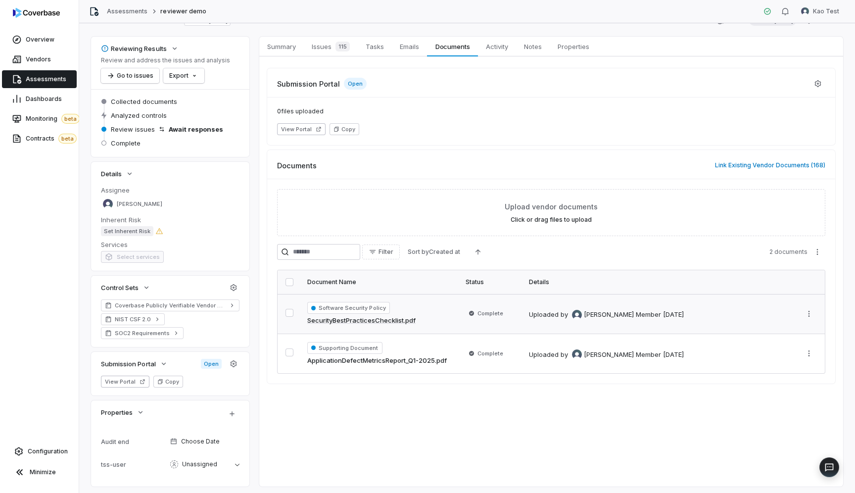
click at [400, 312] on div "Software Security Policy SecurityBestPracticesChecklist.pdf" at bounding box center [380, 314] width 147 height 24
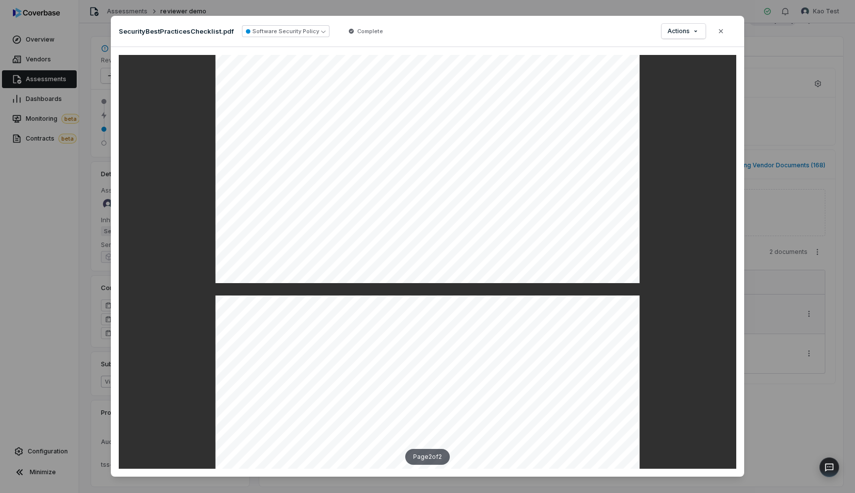
scroll to position [16, 0]
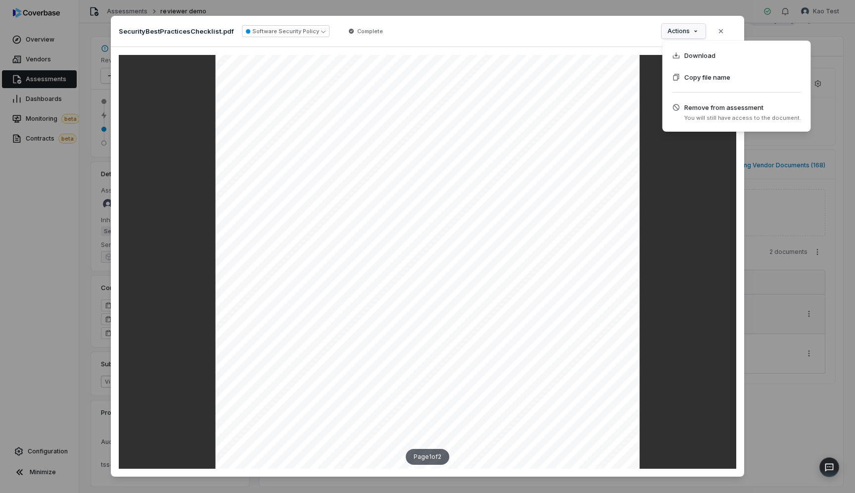
click at [691, 29] on div "Document Preview SecurityBestPracticesChecklist.pdf Software Security Policy Co…" at bounding box center [427, 253] width 855 height 506
click at [322, 30] on div "Document Preview SecurityBestPracticesChecklist.pdf Software Security Policy Co…" at bounding box center [427, 253] width 855 height 506
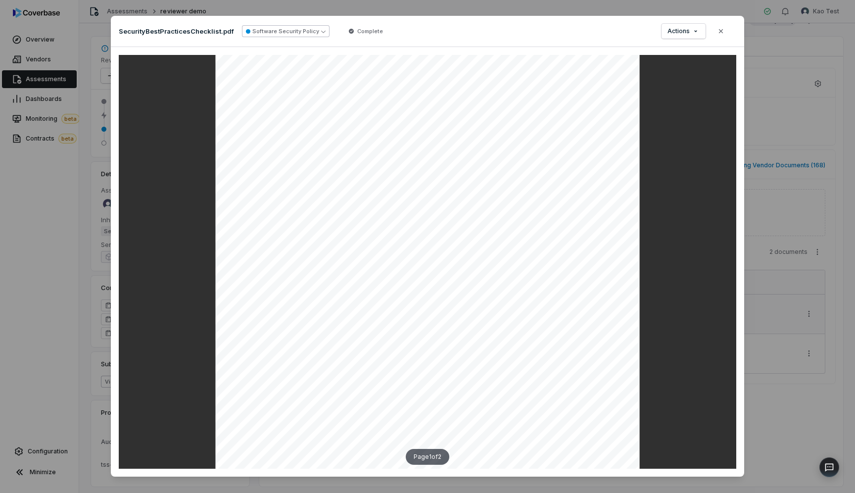
click at [321, 31] on icon "button" at bounding box center [323, 32] width 4 height 2
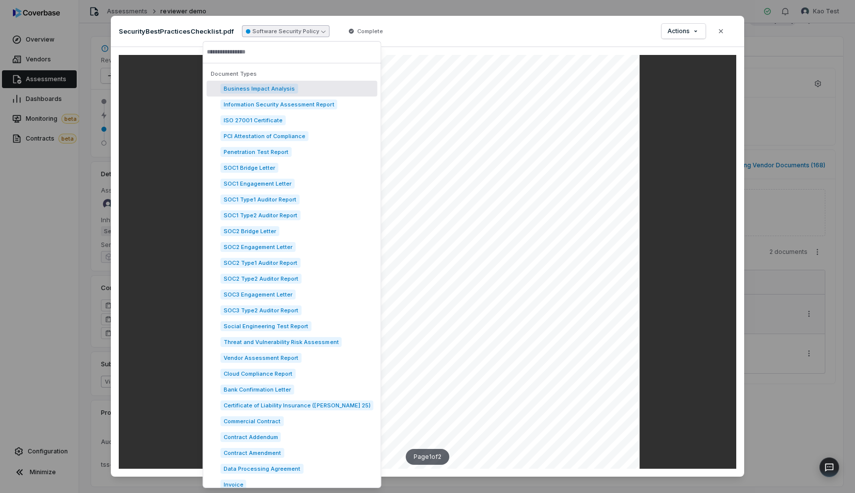
click at [405, 35] on div "SecurityBestPracticesChecklist.pdf Software Security Policy Complete Actions Cl…" at bounding box center [428, 31] width 634 height 31
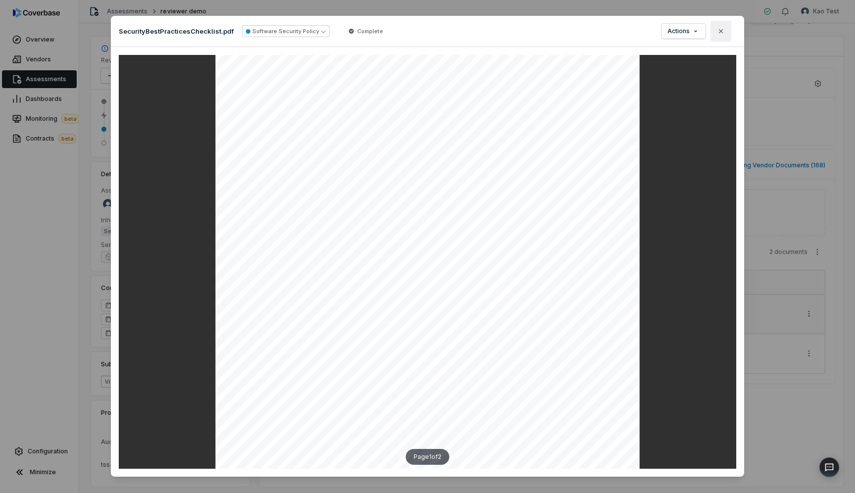
click at [721, 32] on icon "button" at bounding box center [721, 31] width 8 height 8
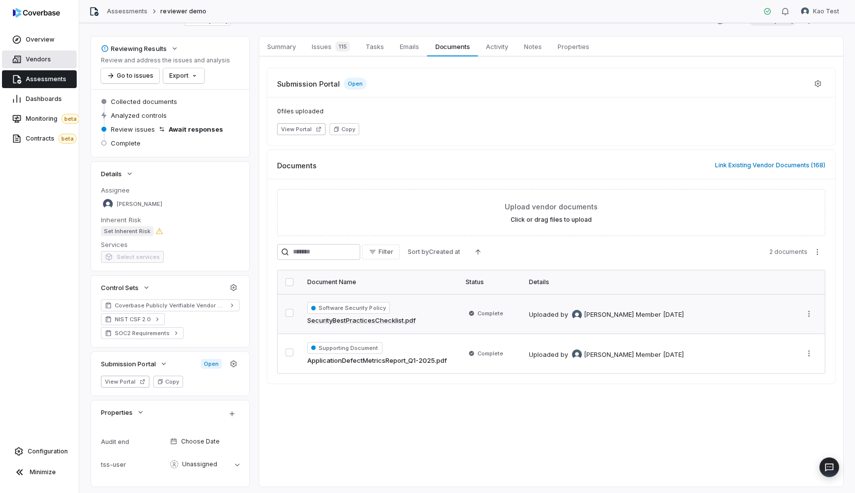
click at [34, 64] on link "Vendors" at bounding box center [39, 59] width 75 height 18
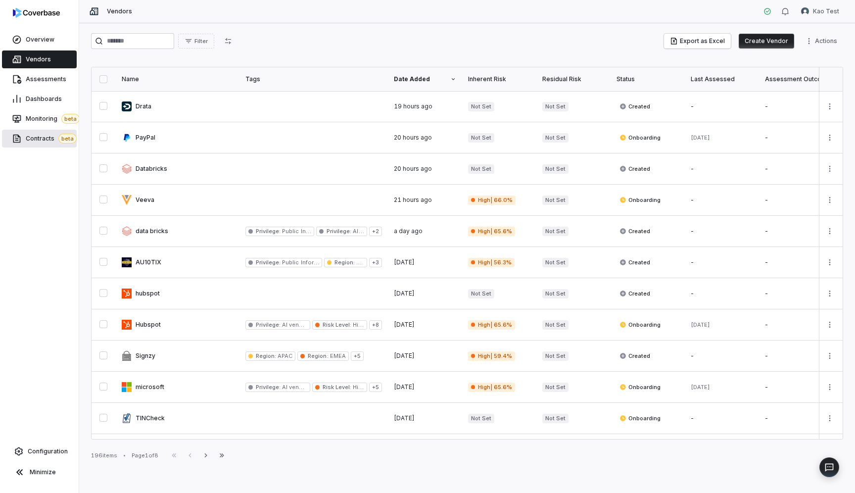
click at [28, 135] on span "Contracts beta" at bounding box center [51, 139] width 51 height 10
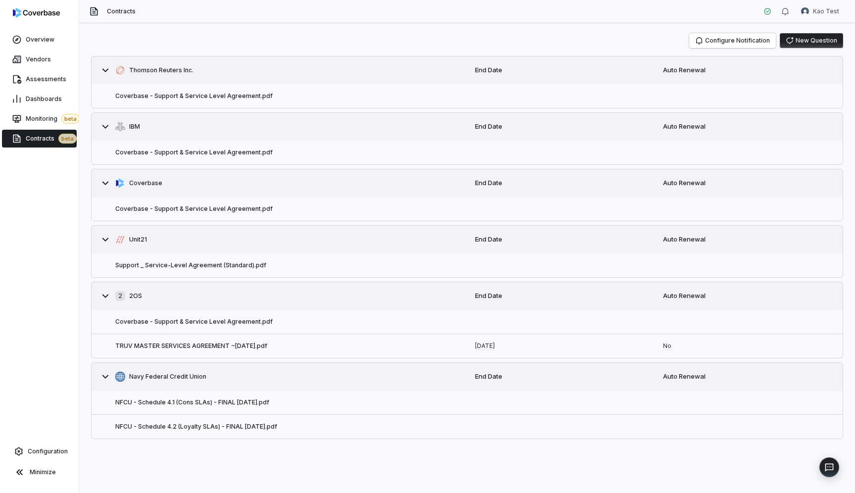
click at [215, 106] on div "Coverbase - Support & Service Level Agreement.pdf" at bounding box center [280, 96] width 376 height 24
click at [218, 97] on button "Coverbase - Support & Service Level Agreement.pdf" at bounding box center [193, 96] width 157 height 8
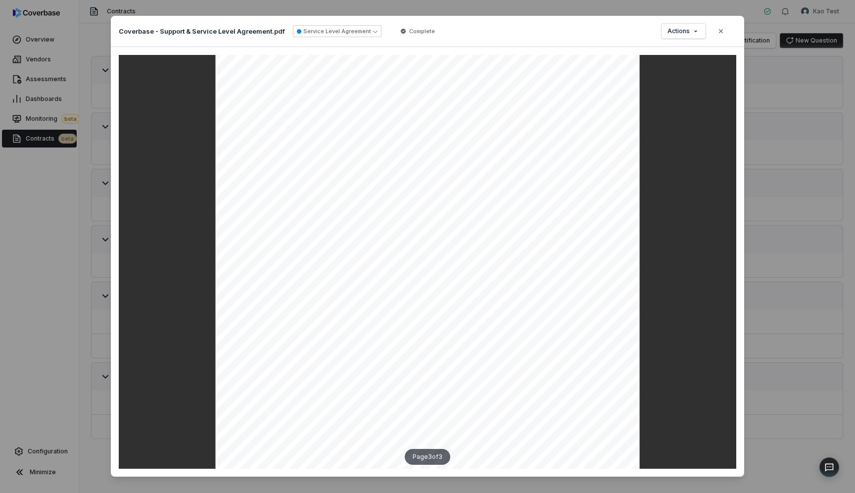
scroll to position [13, 0]
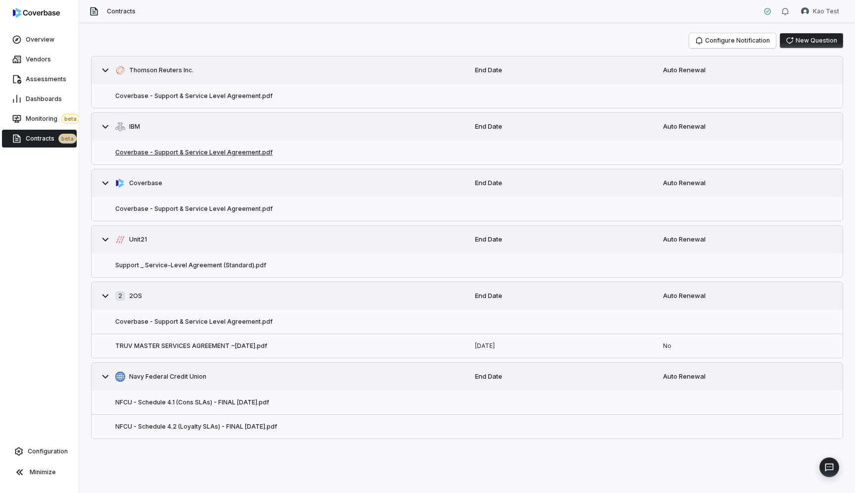
click at [182, 155] on button "Coverbase - Support & Service Level Agreement.pdf" at bounding box center [193, 153] width 157 height 8
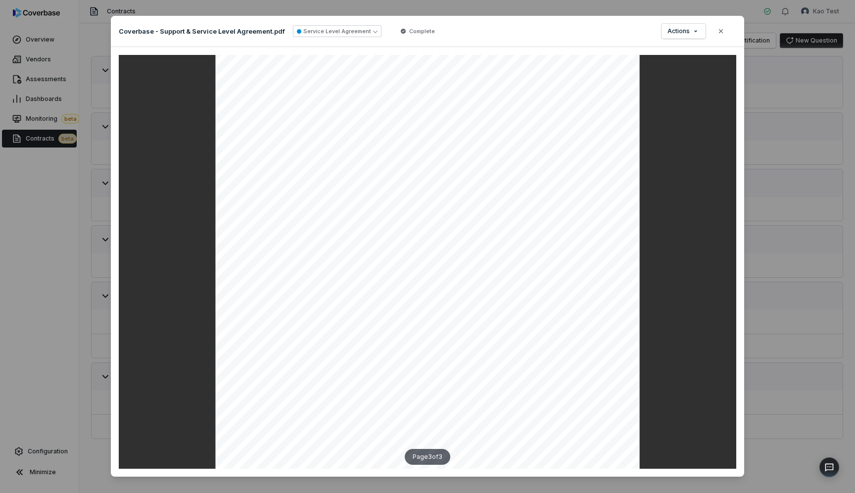
scroll to position [1264, 0]
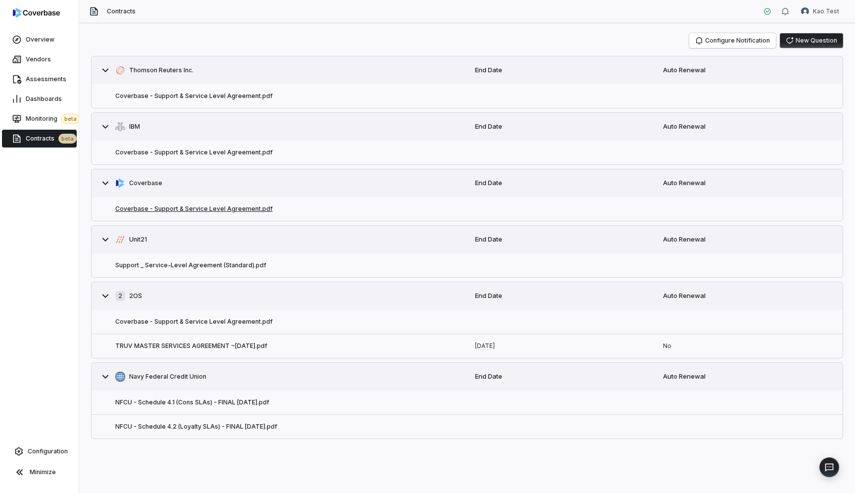
click at [182, 208] on button "Coverbase - Support & Service Level Agreement.pdf" at bounding box center [193, 209] width 157 height 8
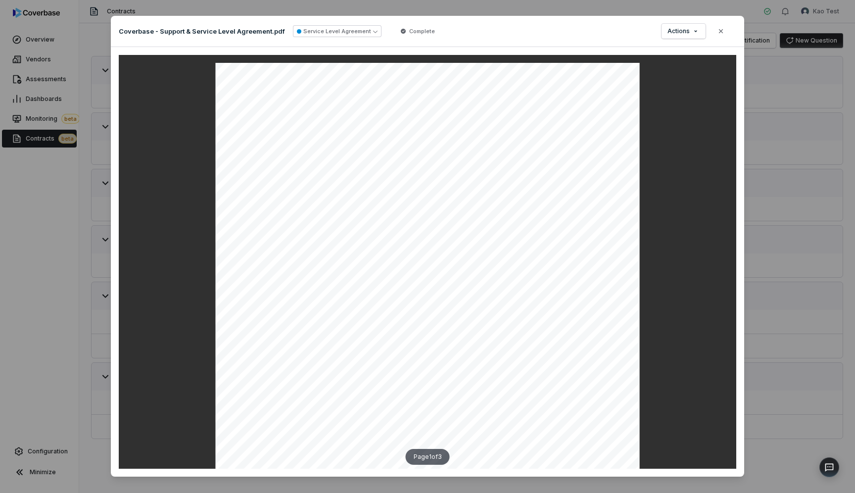
scroll to position [13, 0]
